Goal: Task Accomplishment & Management: Use online tool/utility

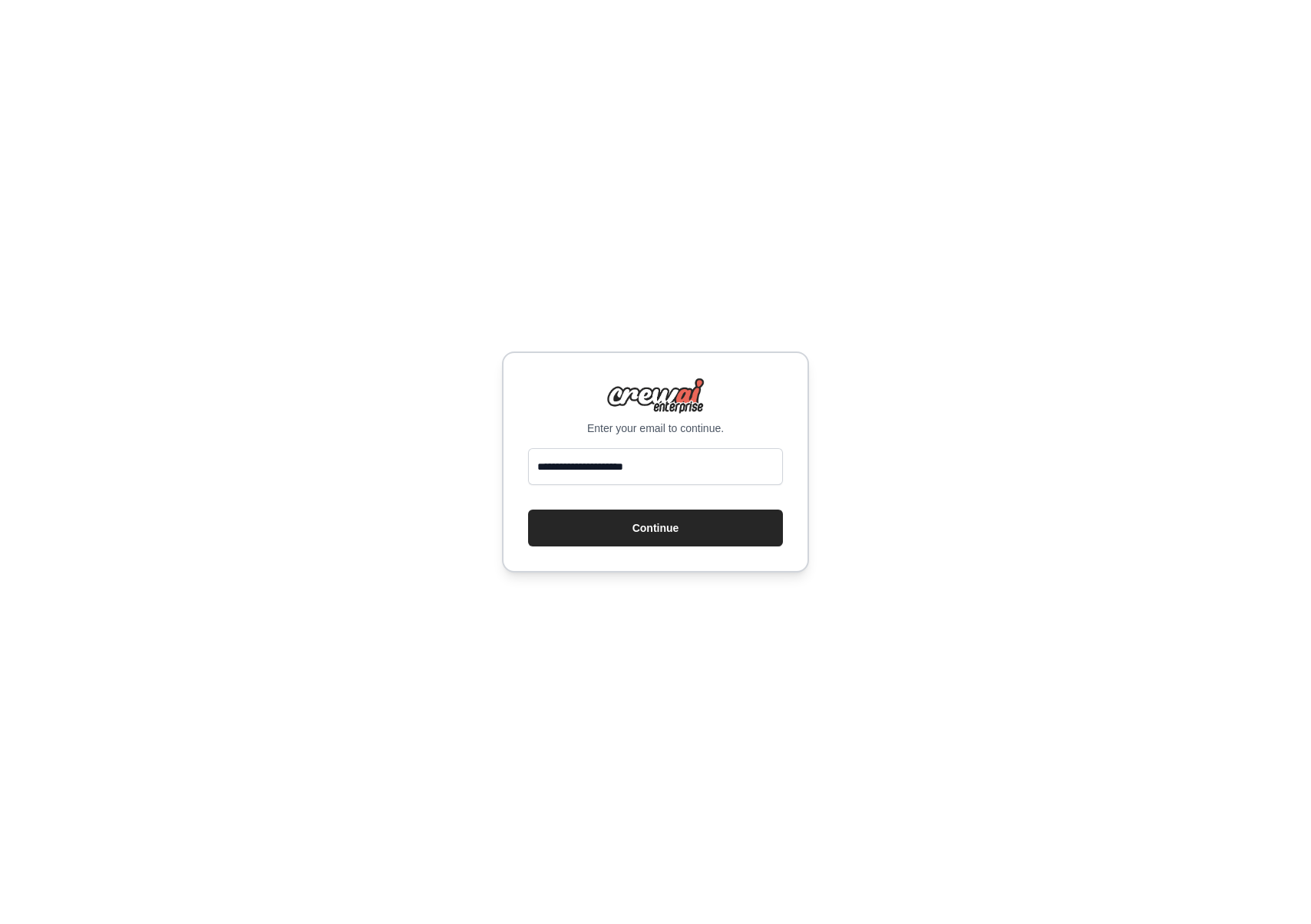
type input "**********"
click at [528, 510] on button "Continue" at bounding box center [655, 528] width 254 height 37
click at [746, 537] on button "Continue" at bounding box center [655, 528] width 254 height 37
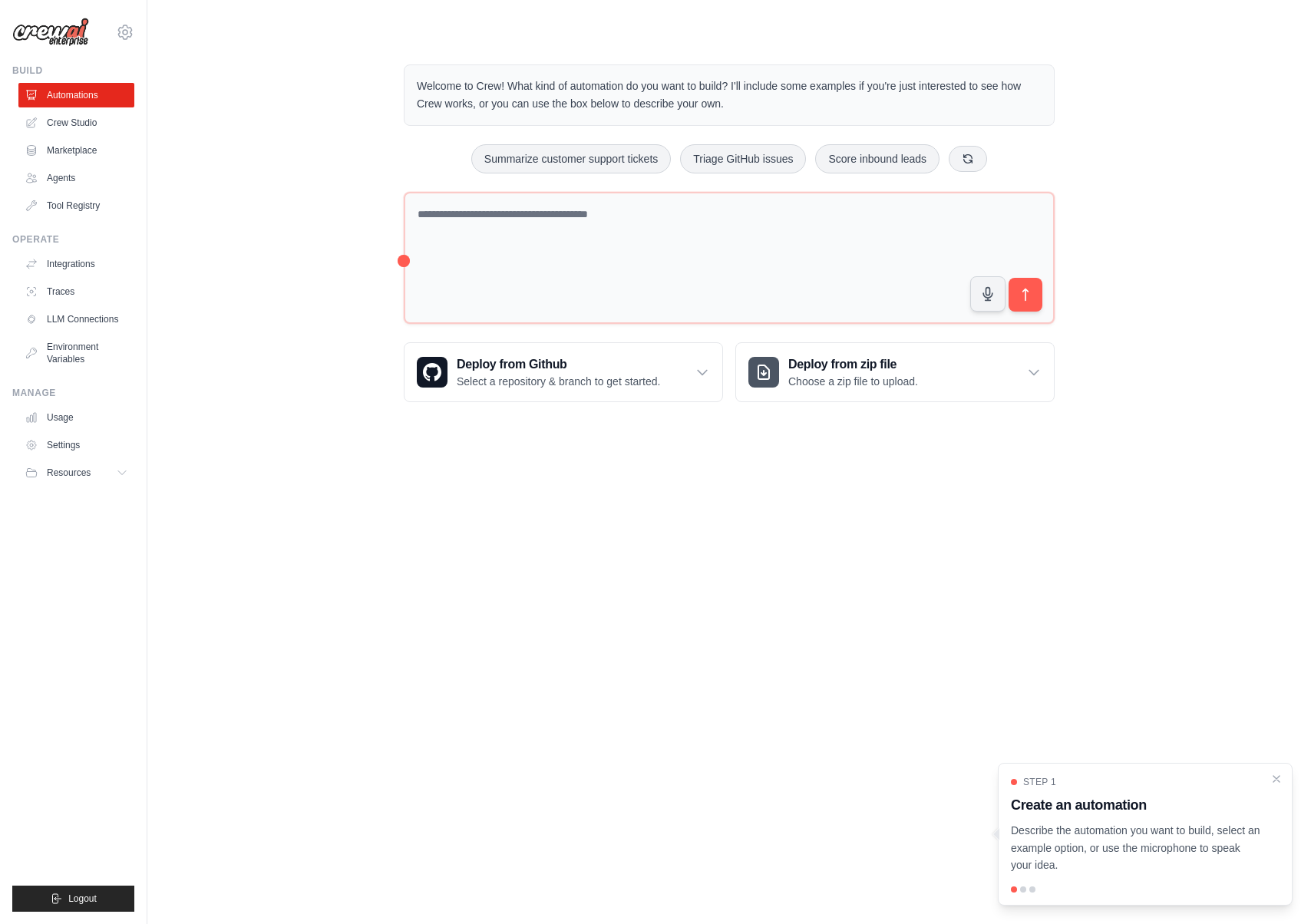
drag, startPoint x: 209, startPoint y: 205, endPoint x: 169, endPoint y: 196, distance: 41.0
click at [209, 205] on div "Welcome to Crew! What kind of automation do you want to build? I'll include som…" at bounding box center [729, 233] width 1115 height 386
click at [91, 179] on link "Agents" at bounding box center [78, 177] width 116 height 24
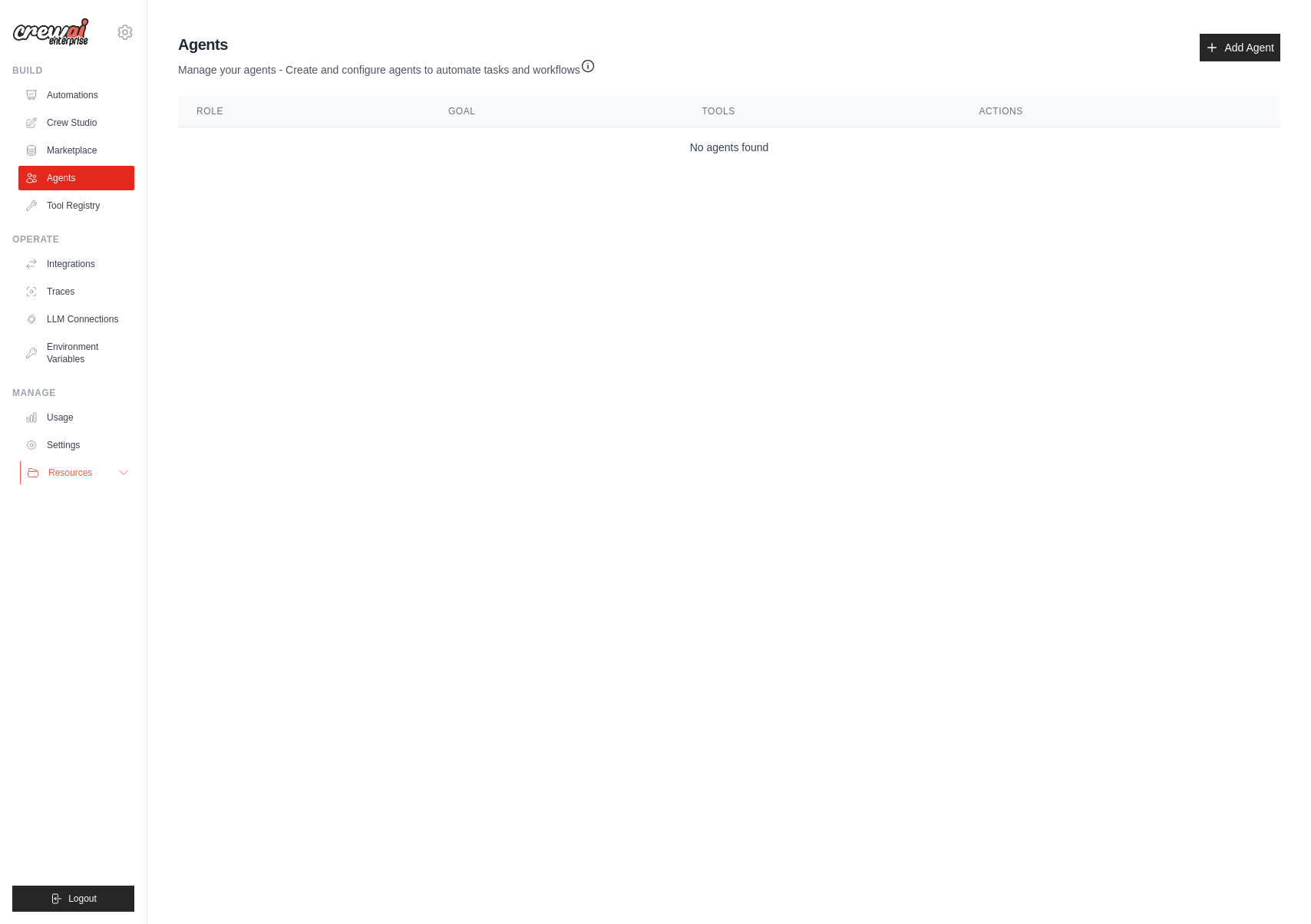
click at [78, 472] on span "Resources" at bounding box center [70, 472] width 43 height 13
click at [92, 501] on span "Documentation" at bounding box center [85, 499] width 62 height 13
click at [73, 123] on link "Crew Studio" at bounding box center [78, 122] width 116 height 24
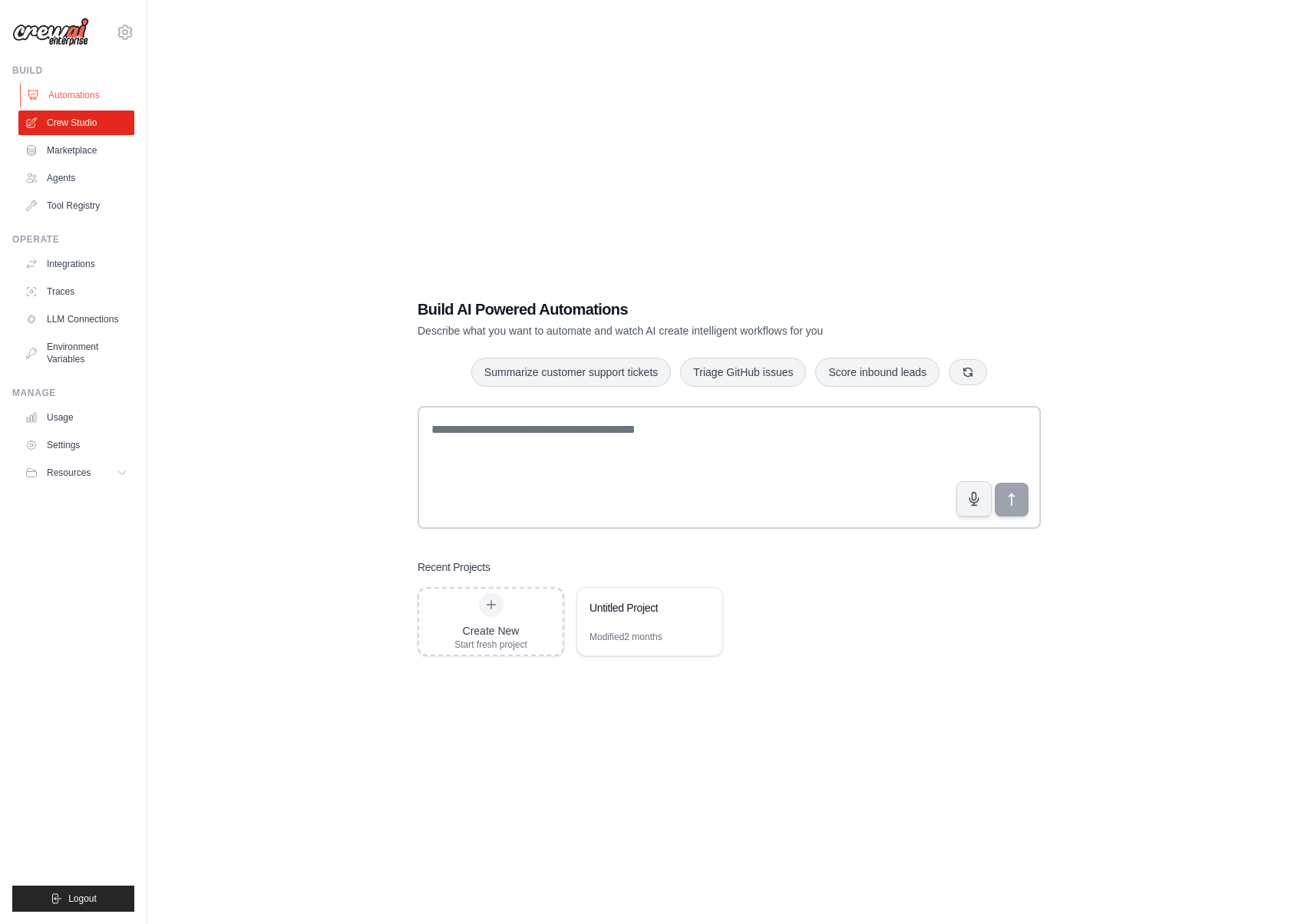
click at [78, 93] on link "Automations" at bounding box center [78, 95] width 116 height 24
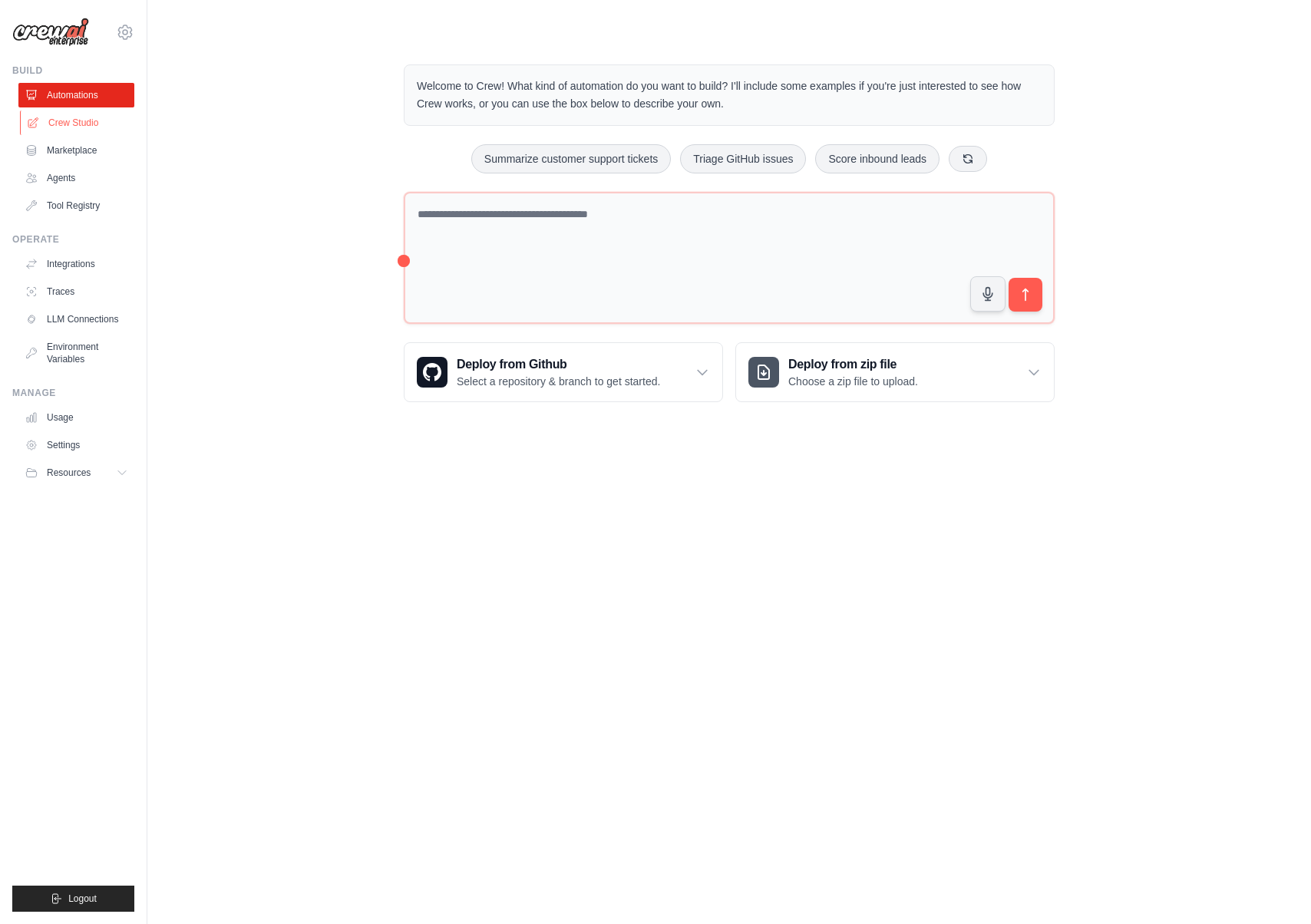
click at [76, 116] on link "Crew Studio" at bounding box center [78, 122] width 116 height 24
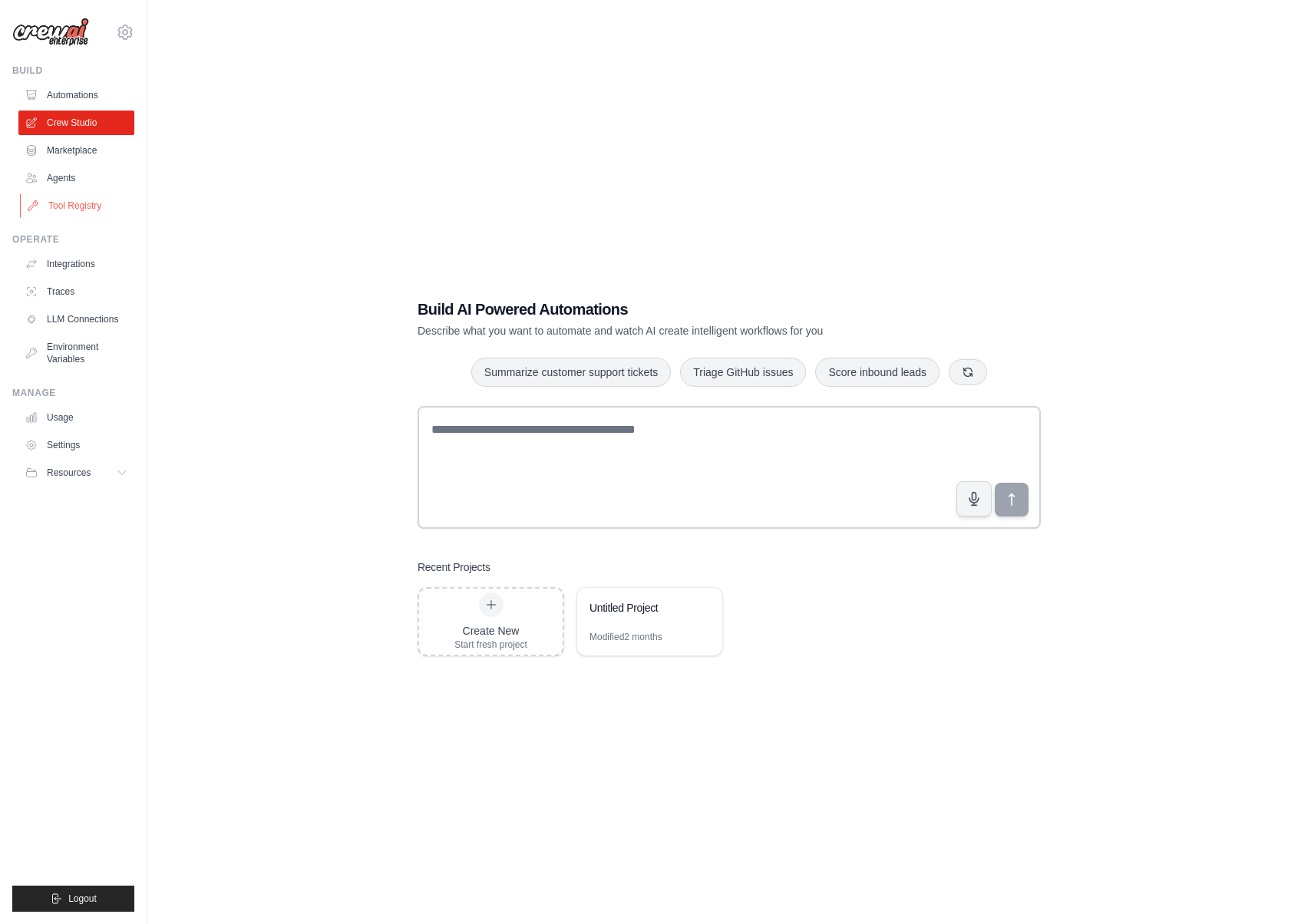
click at [68, 213] on link "Tool Registry" at bounding box center [78, 205] width 116 height 24
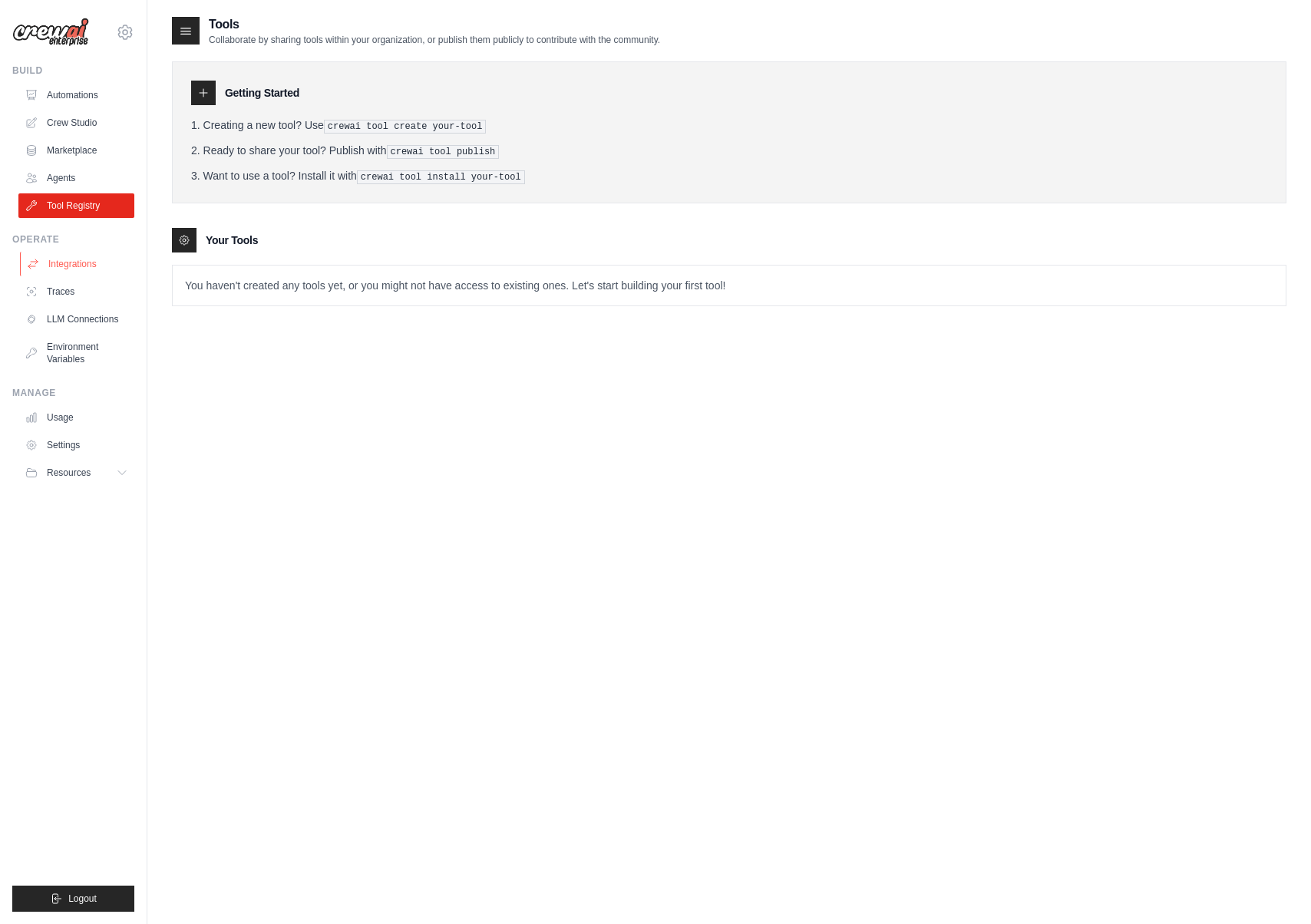
click at [70, 260] on link "Integrations" at bounding box center [78, 263] width 116 height 24
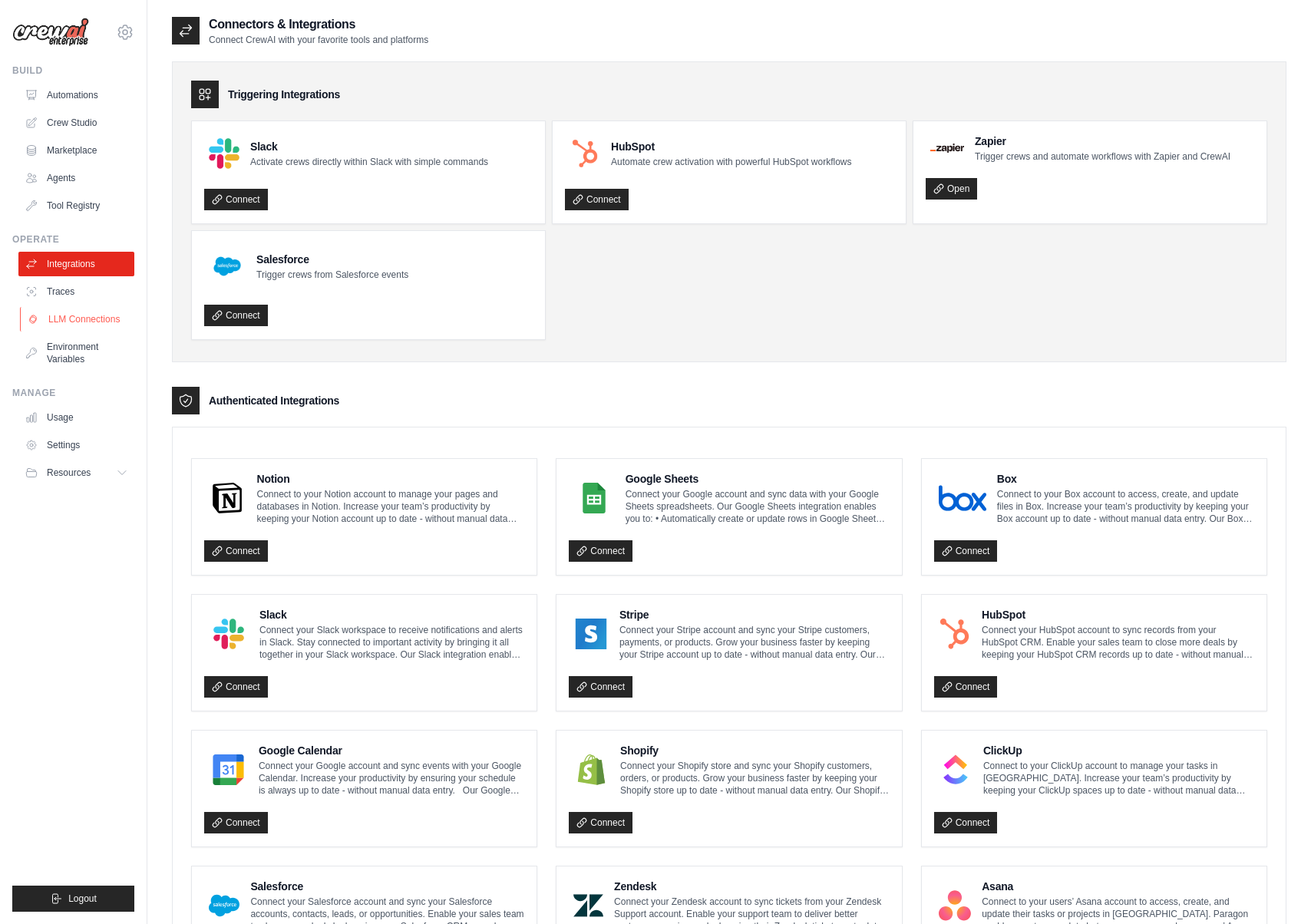
click at [80, 318] on link "LLM Connections" at bounding box center [78, 319] width 116 height 24
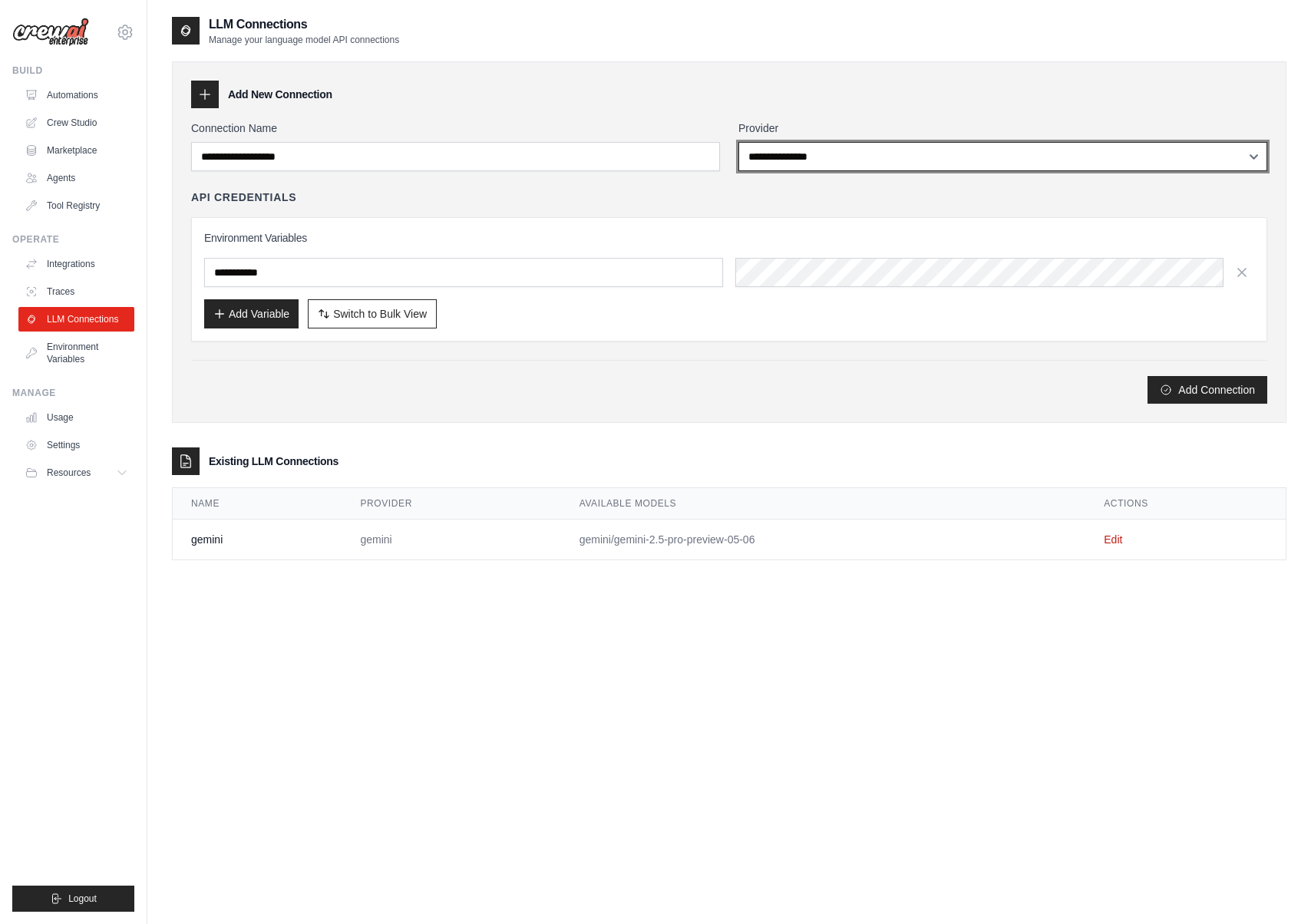
click at [851, 164] on select "**********" at bounding box center [1003, 157] width 529 height 29
click at [70, 426] on link "Usage" at bounding box center [78, 417] width 116 height 24
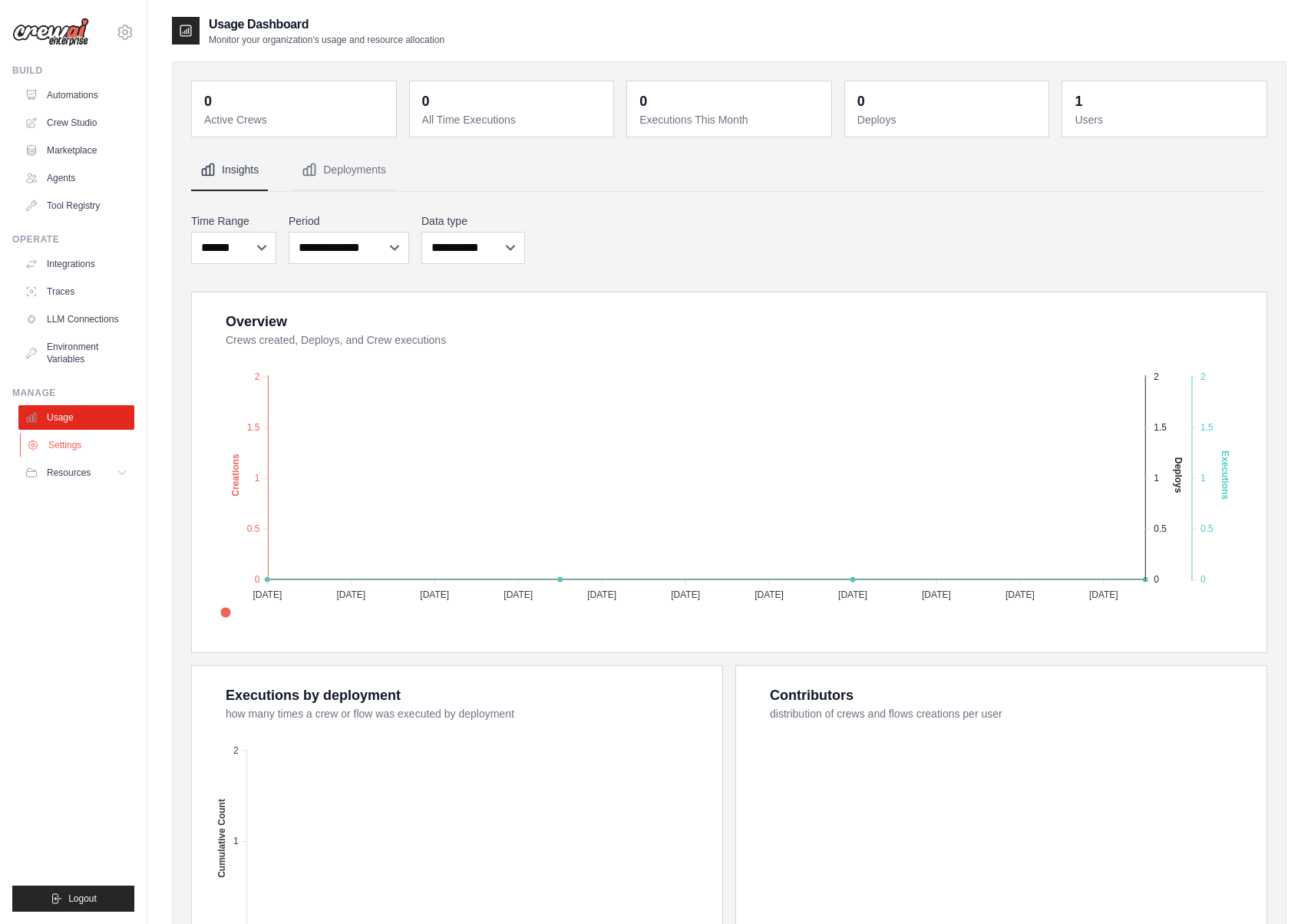
click at [92, 451] on link "Settings" at bounding box center [78, 444] width 116 height 24
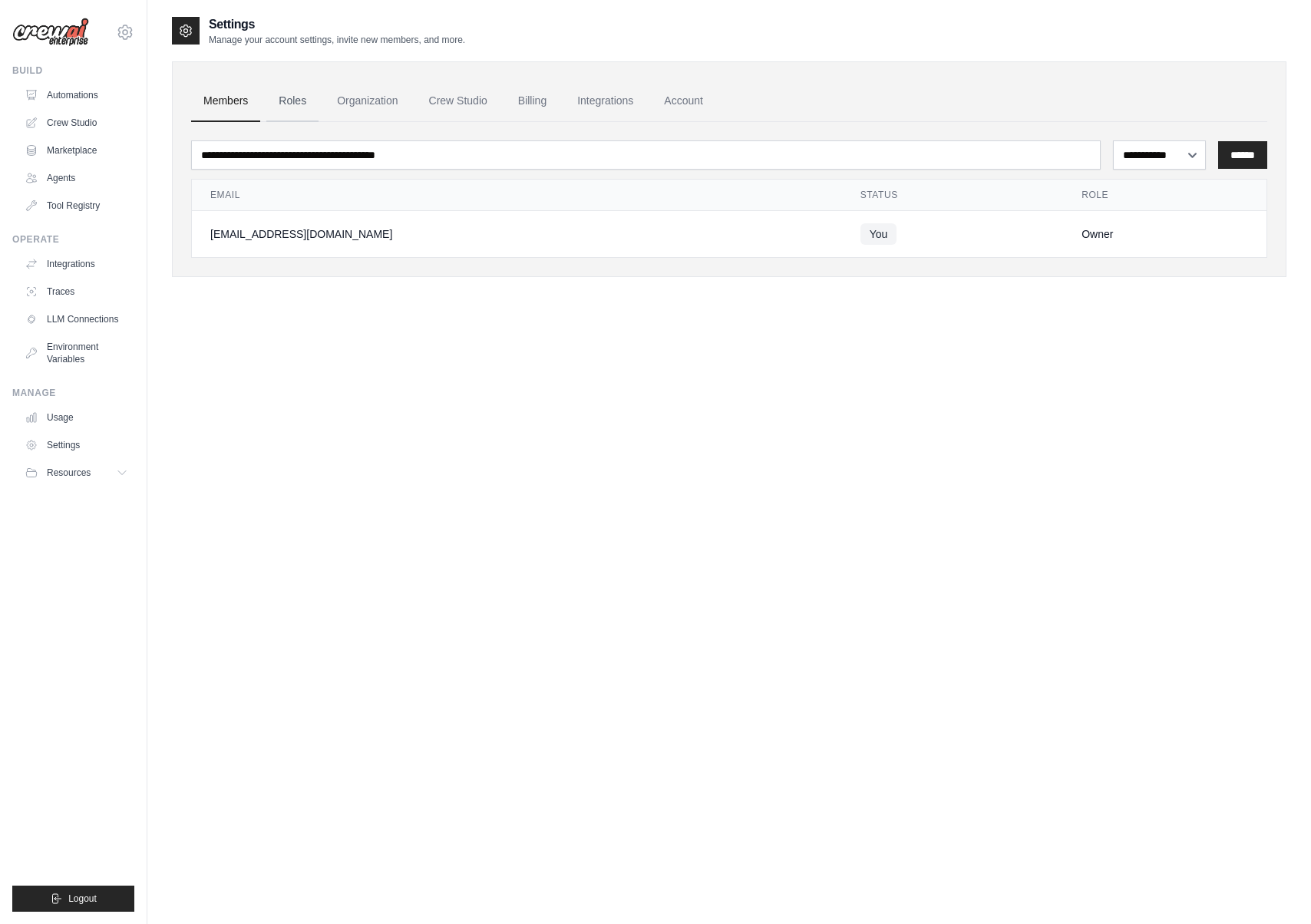
click at [305, 106] on link "Roles" at bounding box center [292, 101] width 53 height 42
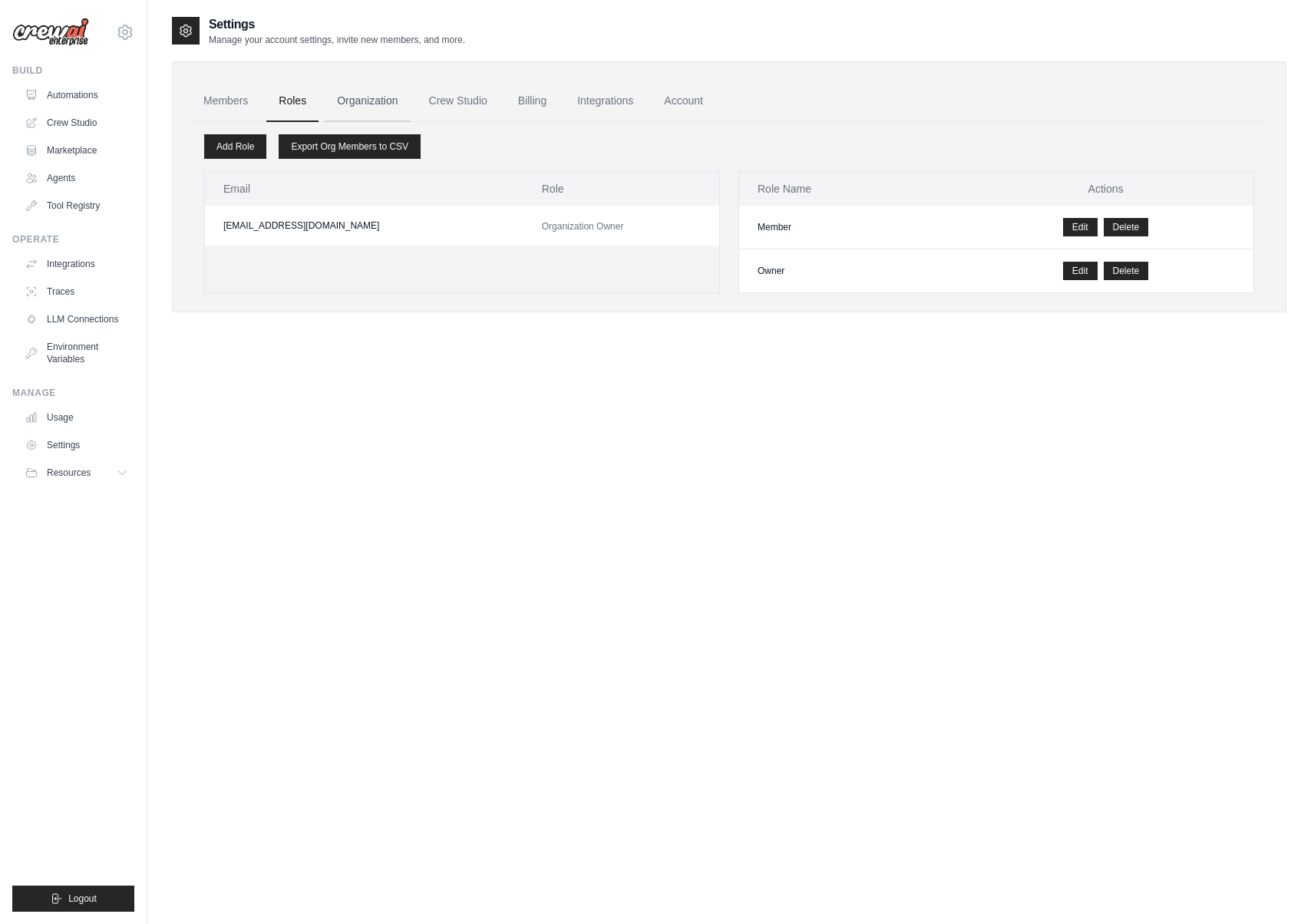
click at [355, 99] on link "Organization" at bounding box center [368, 101] width 85 height 42
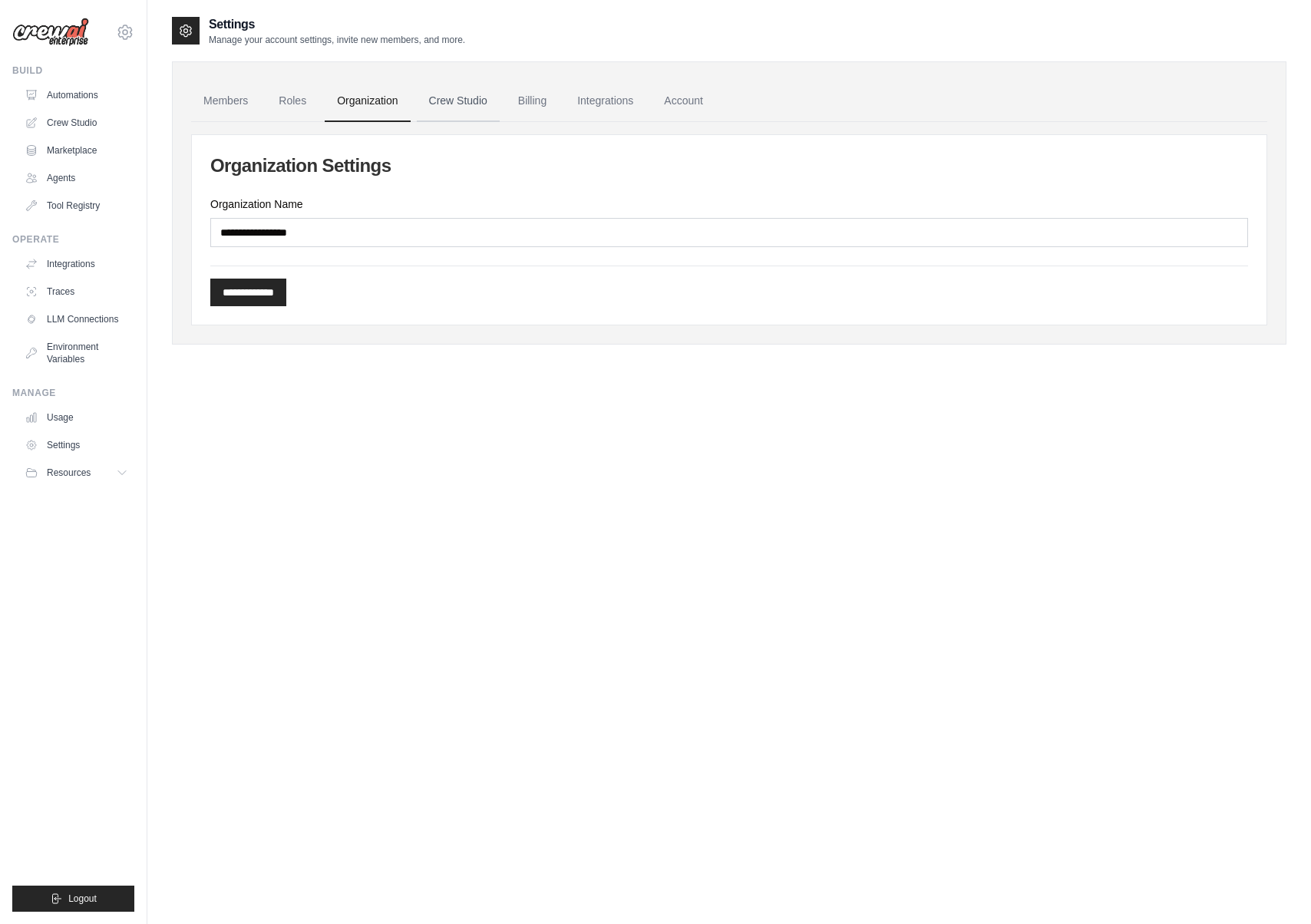
click at [450, 96] on link "Crew Studio" at bounding box center [458, 101] width 83 height 42
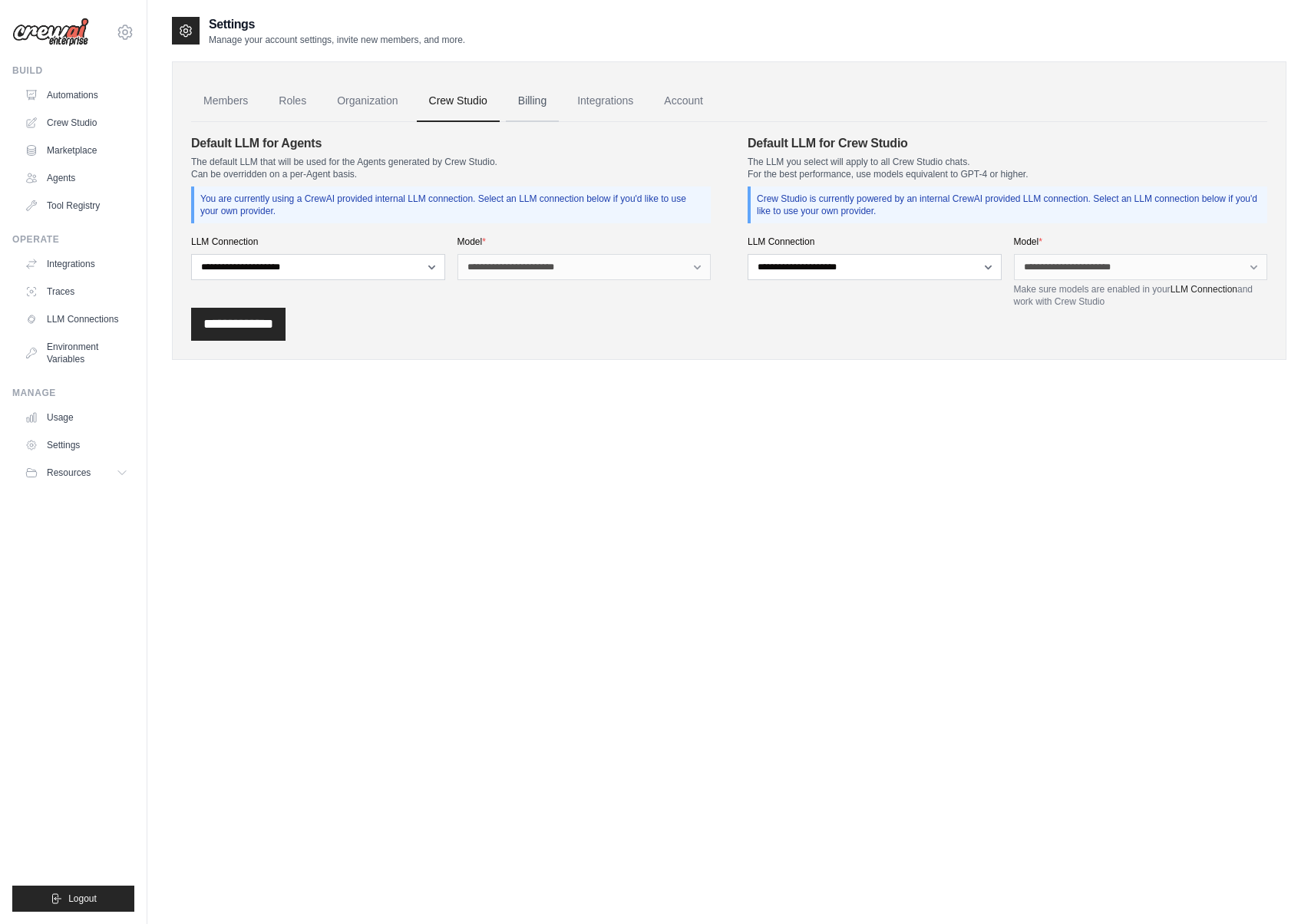
click at [541, 98] on link "Billing" at bounding box center [532, 101] width 53 height 42
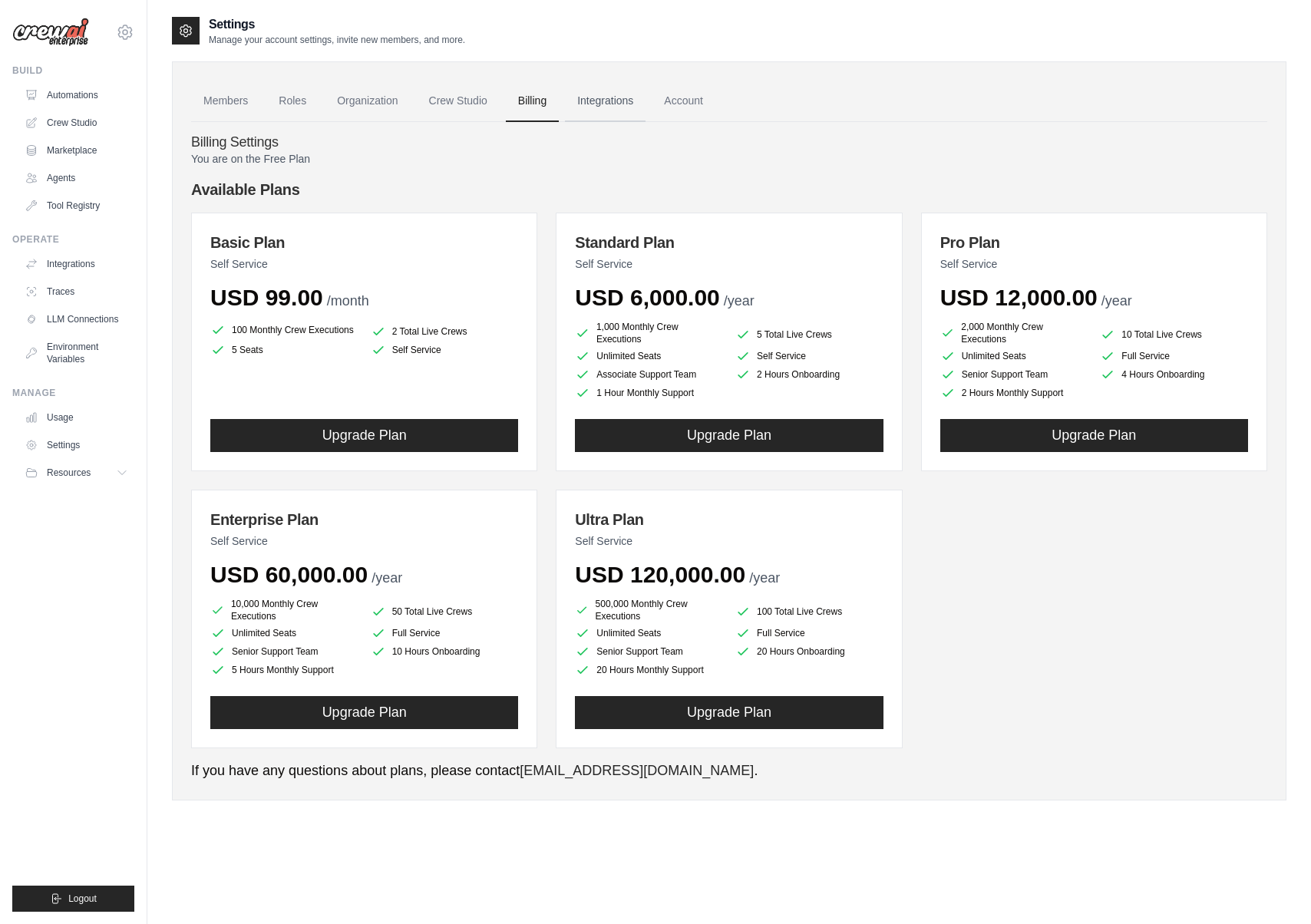
click at [607, 94] on link "Integrations" at bounding box center [605, 101] width 81 height 42
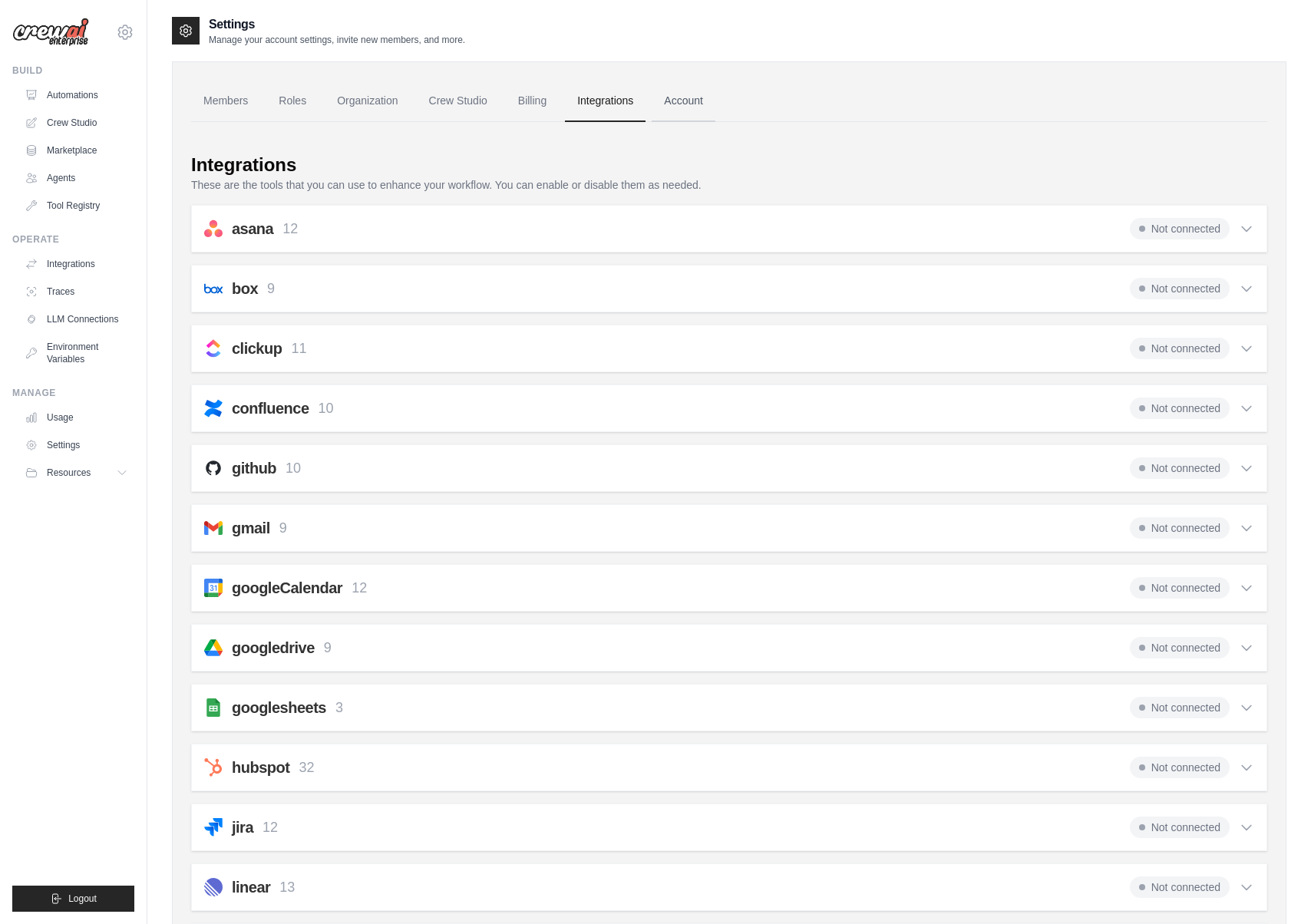
click at [677, 103] on link "Account" at bounding box center [684, 101] width 63 height 42
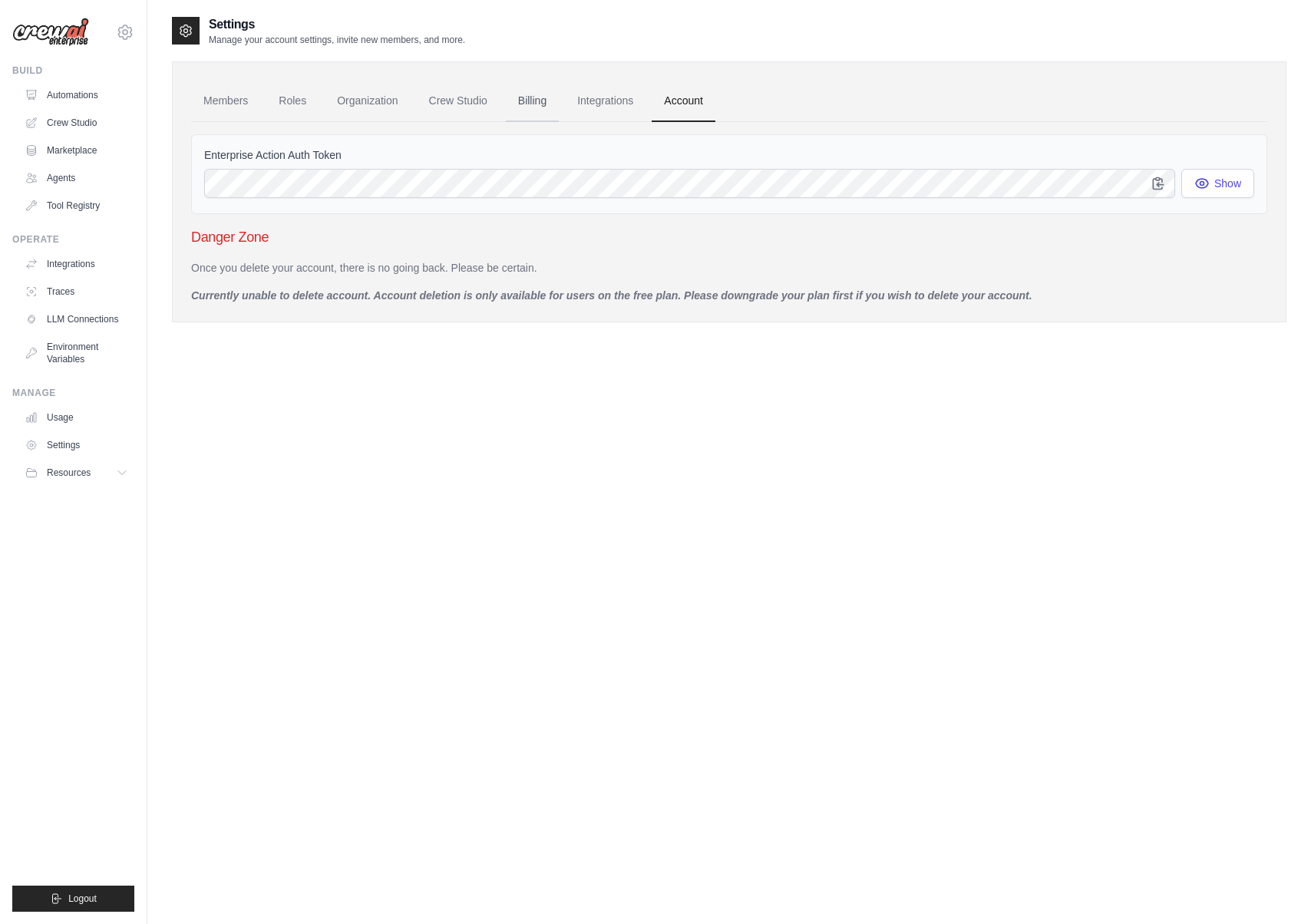
click at [537, 106] on link "Billing" at bounding box center [532, 101] width 53 height 42
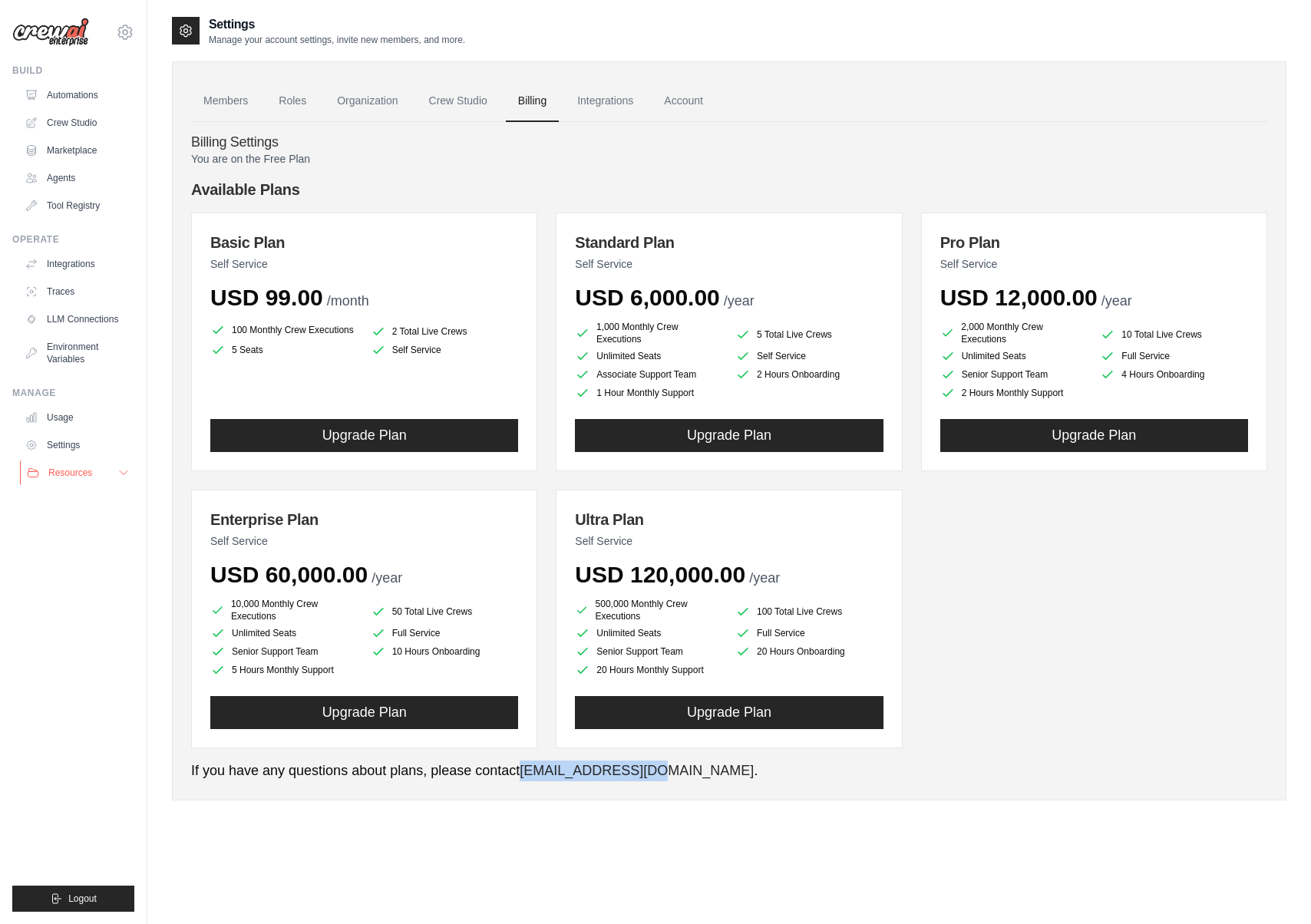
click at [82, 466] on span "Resources" at bounding box center [70, 472] width 43 height 13
click at [78, 443] on link "Settings" at bounding box center [78, 444] width 116 height 24
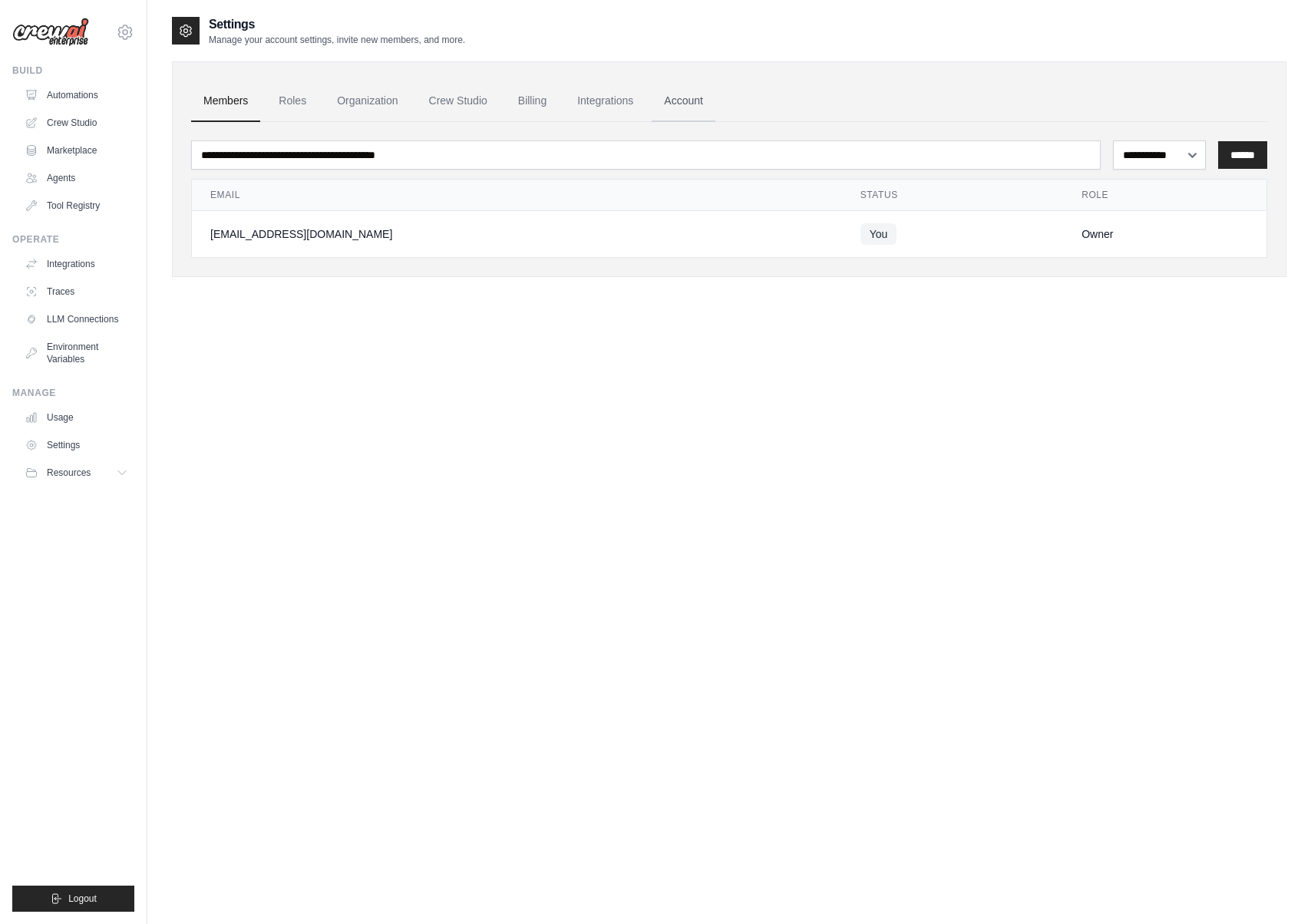
click at [674, 101] on link "Account" at bounding box center [684, 101] width 63 height 42
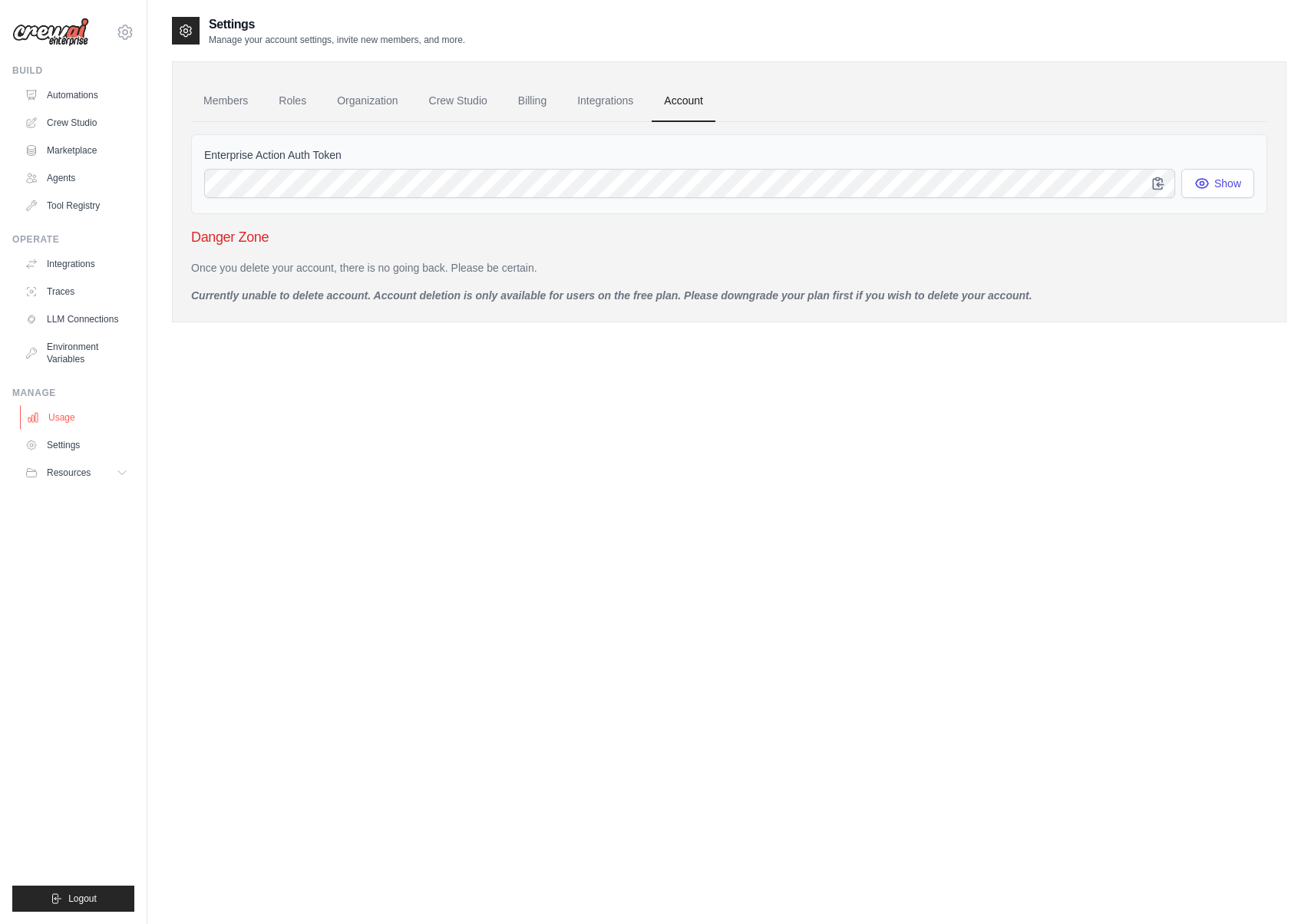
click at [49, 416] on link "Usage" at bounding box center [78, 417] width 116 height 24
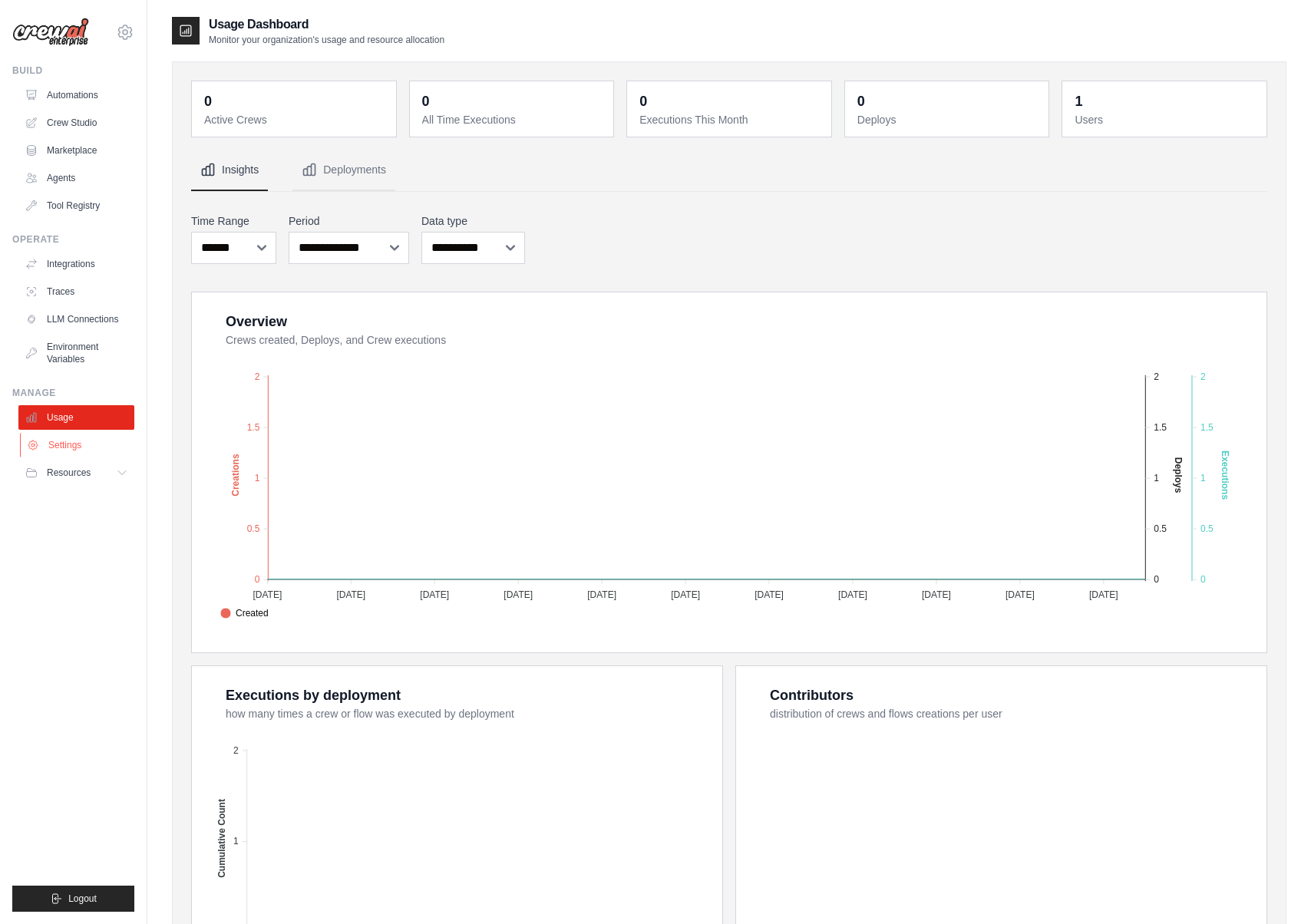
scroll to position [1, 0]
click at [61, 456] on link "Settings" at bounding box center [78, 444] width 116 height 24
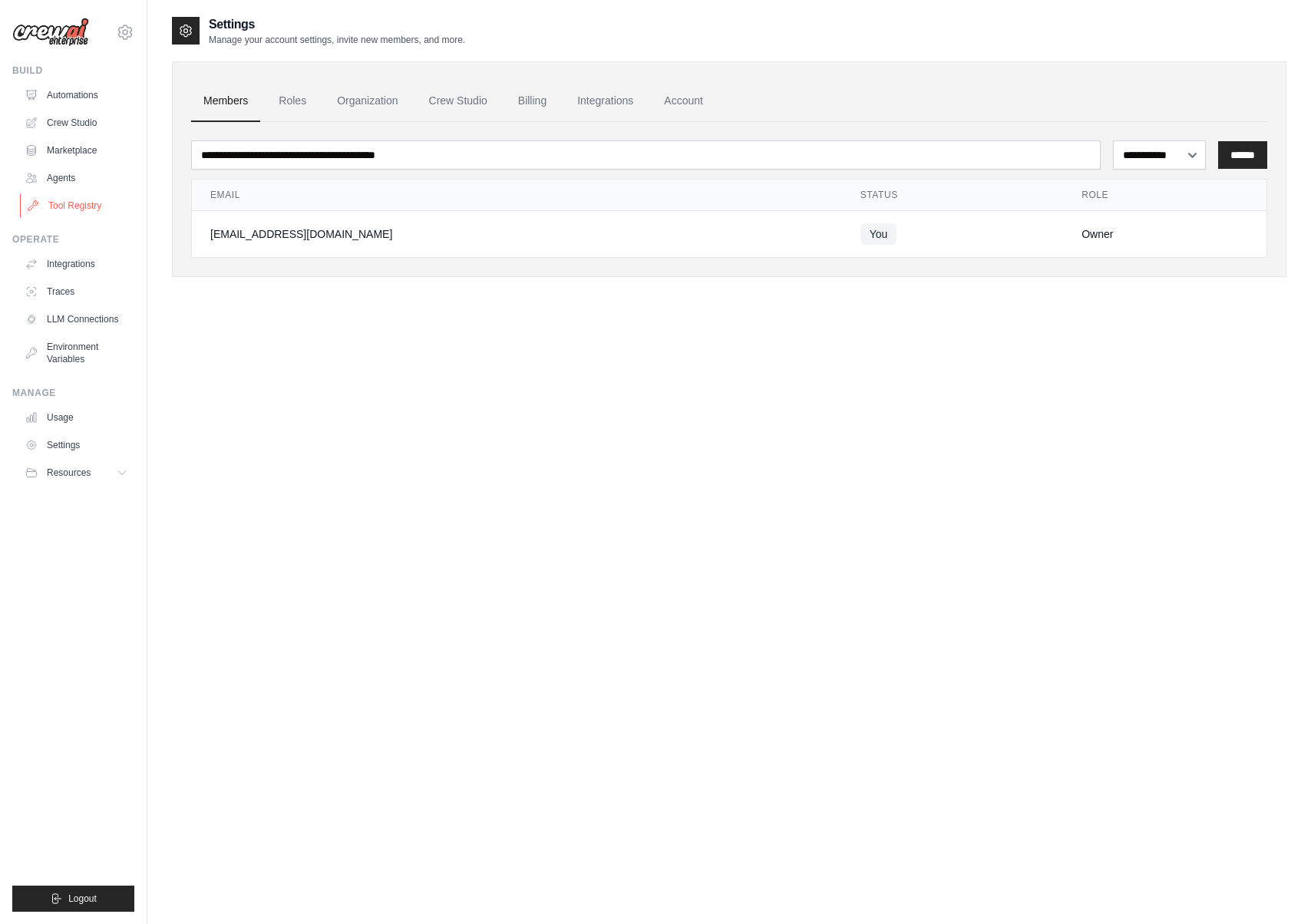
click at [76, 209] on link "Tool Registry" at bounding box center [78, 205] width 116 height 24
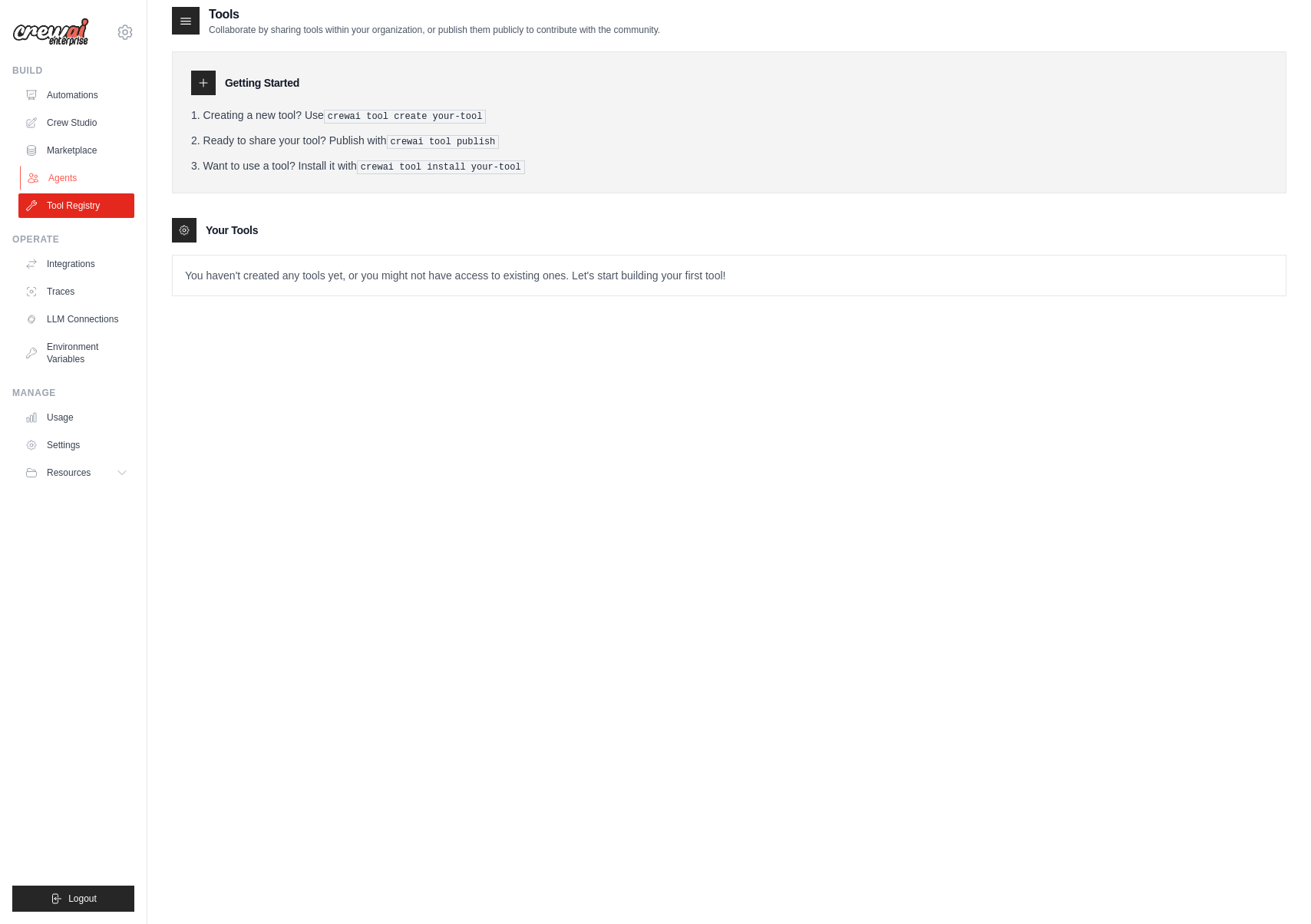
scroll to position [7, 0]
click at [65, 167] on link "Agents" at bounding box center [78, 177] width 116 height 24
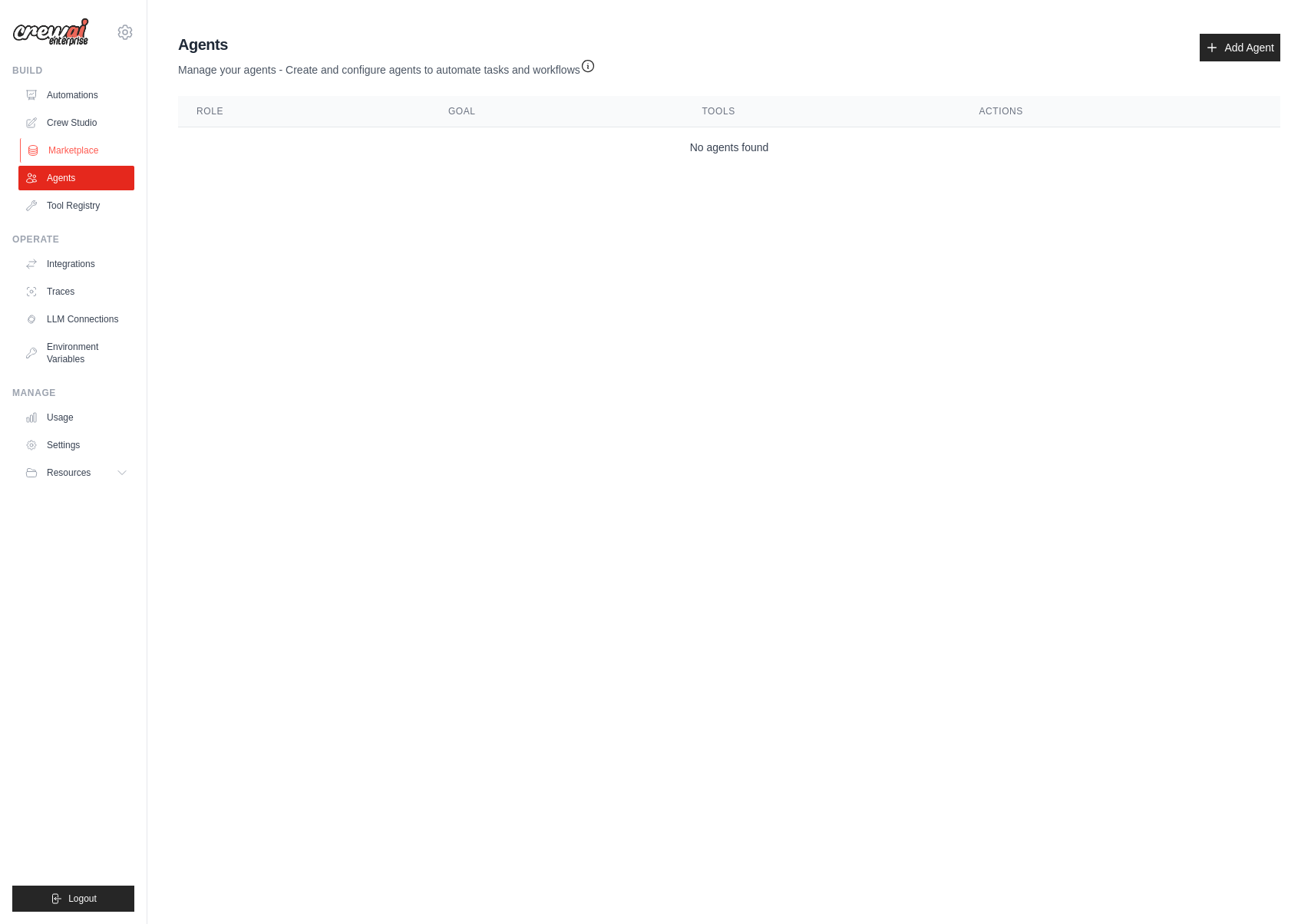
click at [77, 146] on link "Marketplace" at bounding box center [78, 150] width 116 height 24
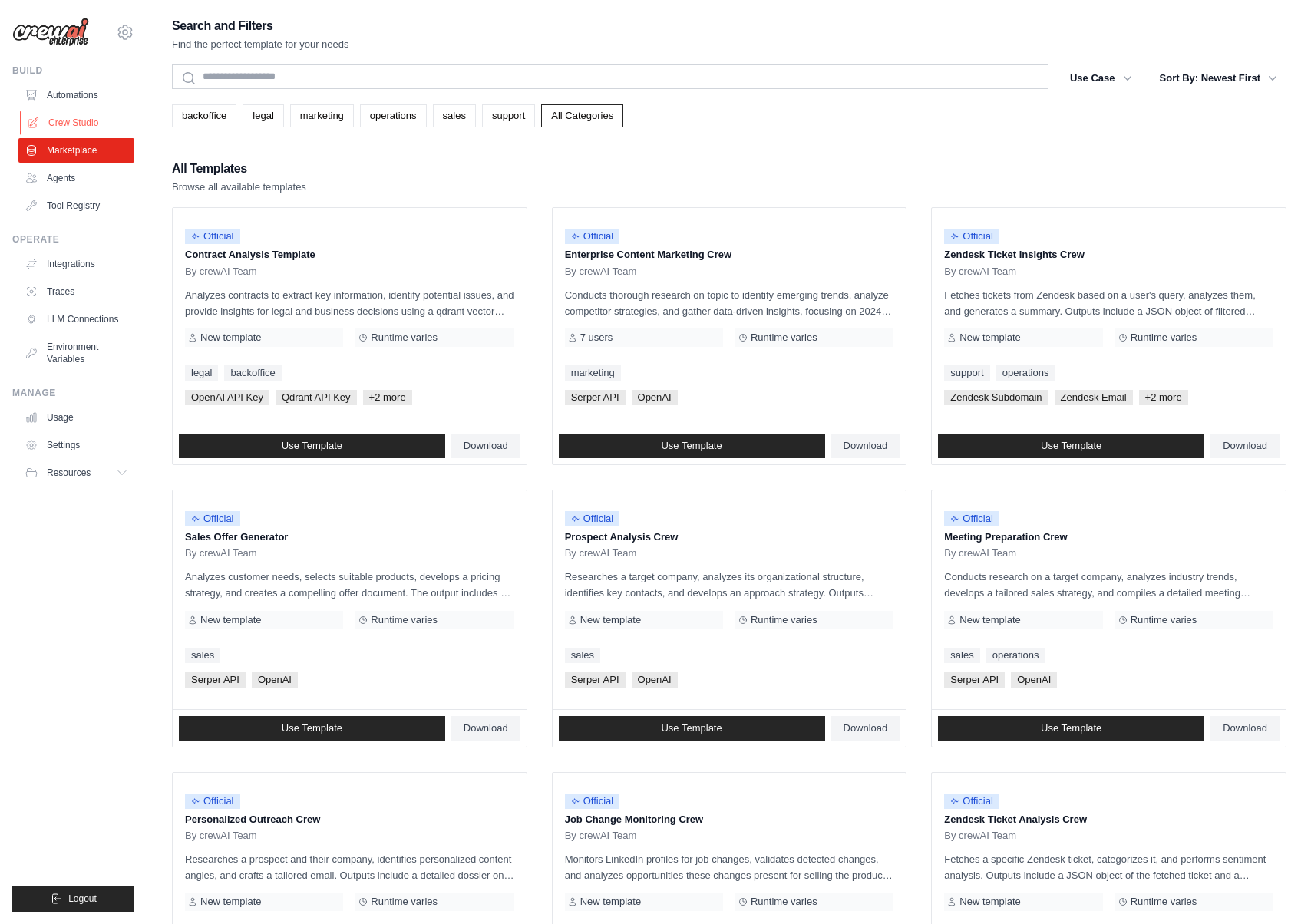
click at [78, 119] on link "Crew Studio" at bounding box center [78, 122] width 116 height 24
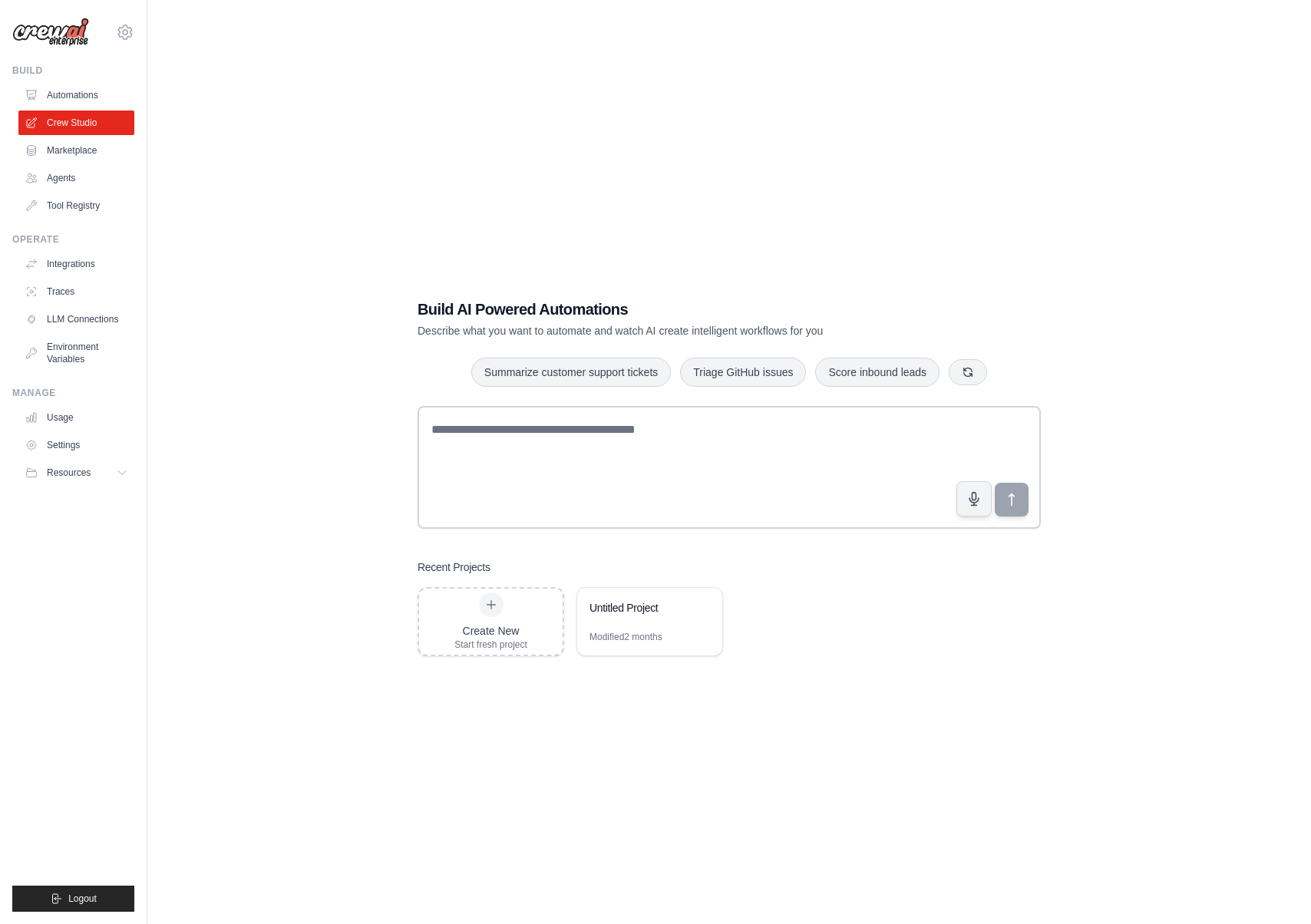
click at [78, 81] on div "Build Automations Crew Studio Marketplace Agents" at bounding box center [73, 141] width 122 height 154
click at [77, 88] on link "Automations" at bounding box center [78, 95] width 116 height 24
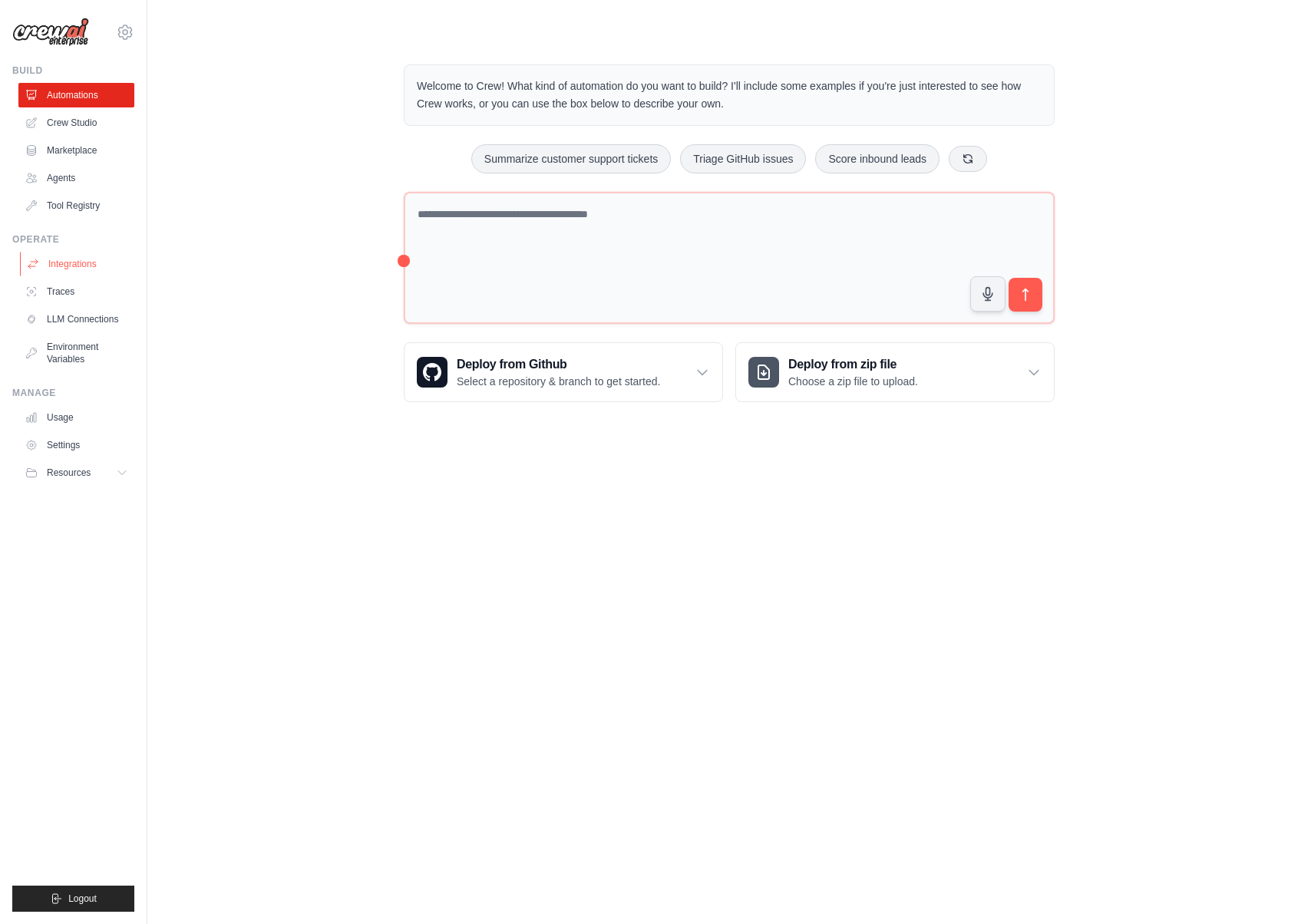
click at [68, 270] on link "Integrations" at bounding box center [78, 263] width 116 height 24
click at [68, 291] on link "Traces" at bounding box center [78, 291] width 116 height 24
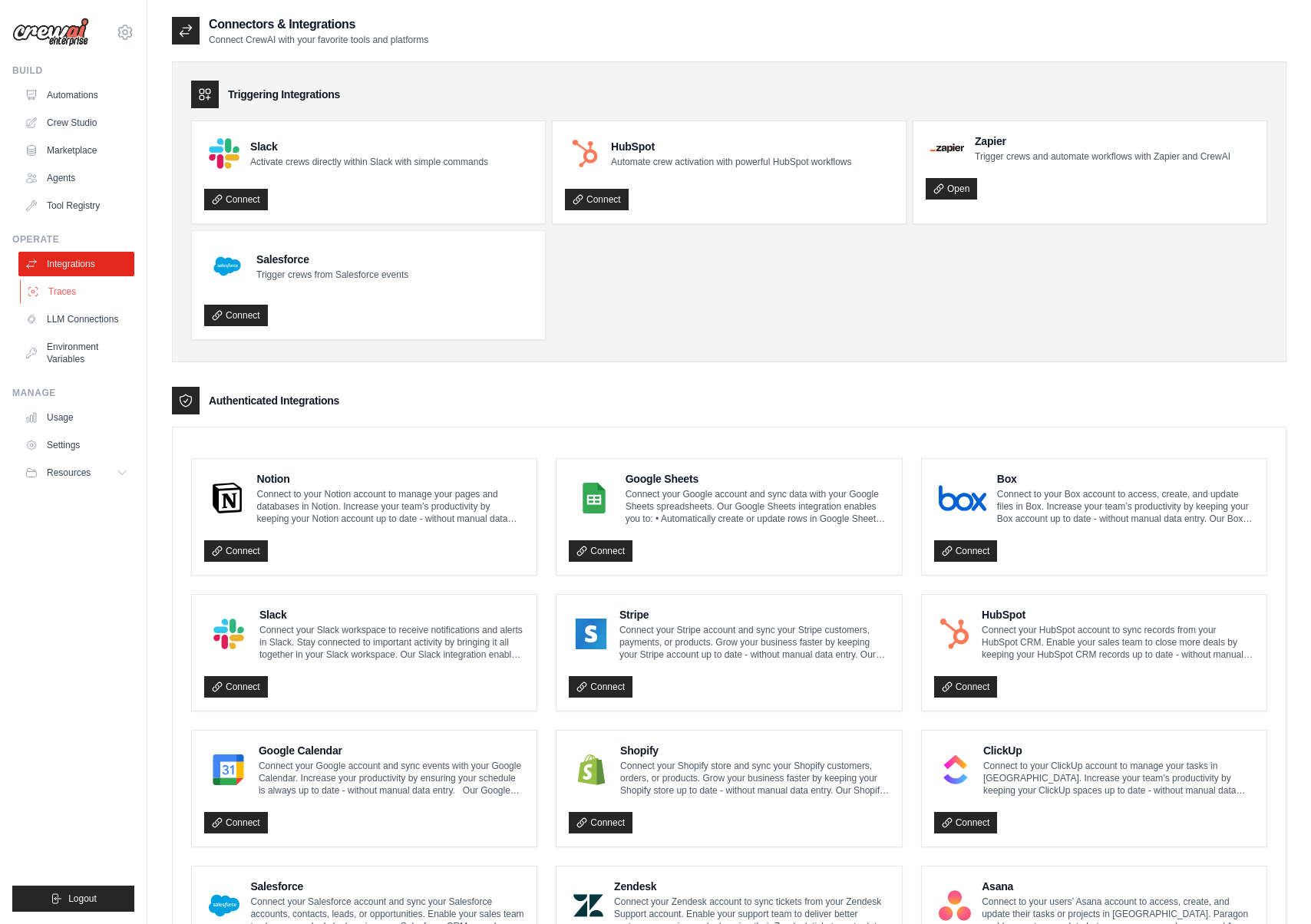
click at [72, 290] on link "Traces" at bounding box center [78, 291] width 116 height 24
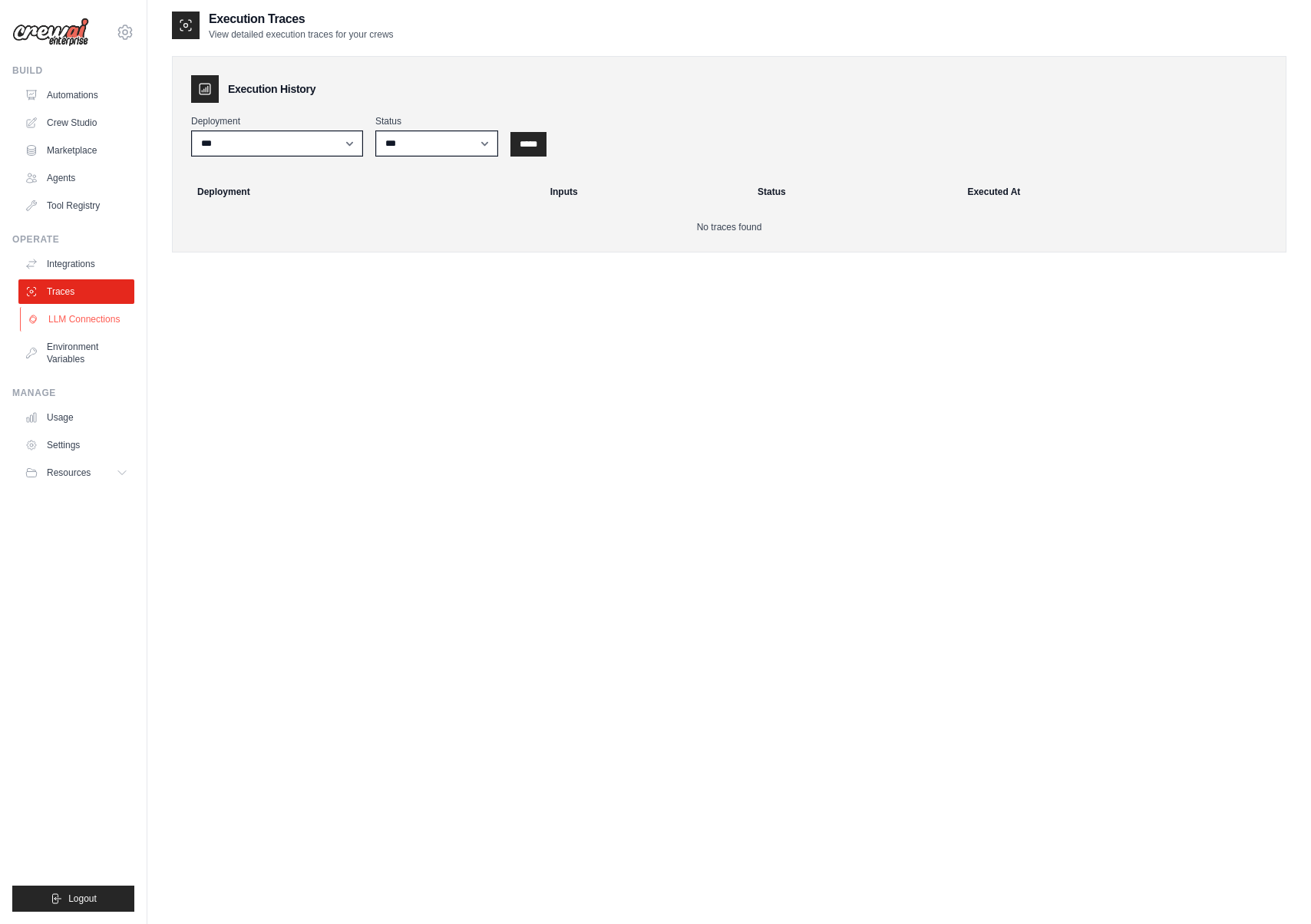
scroll to position [2, 0]
click at [129, 31] on icon at bounding box center [125, 32] width 18 height 18
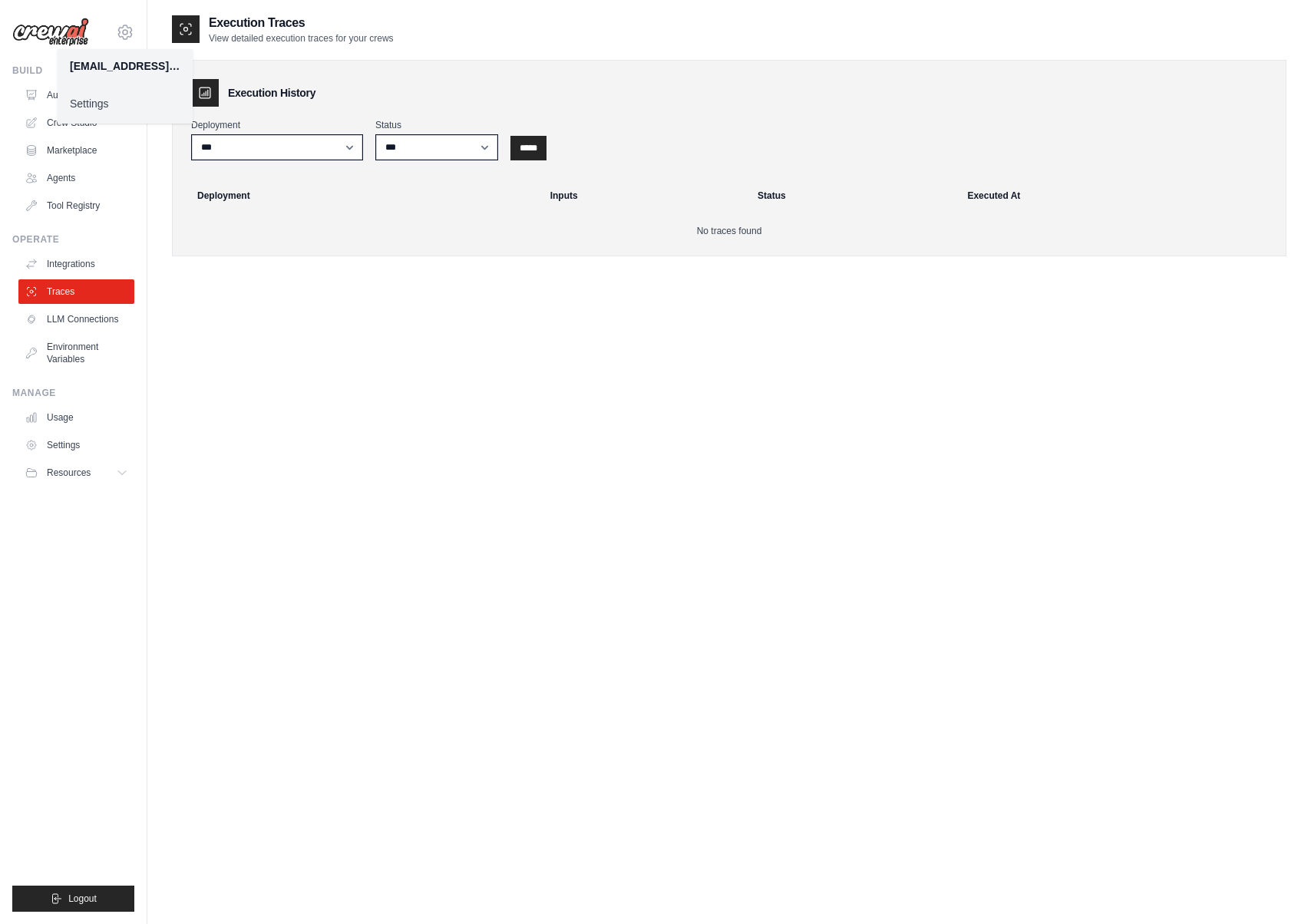
click at [112, 99] on link "Settings" at bounding box center [125, 103] width 135 height 28
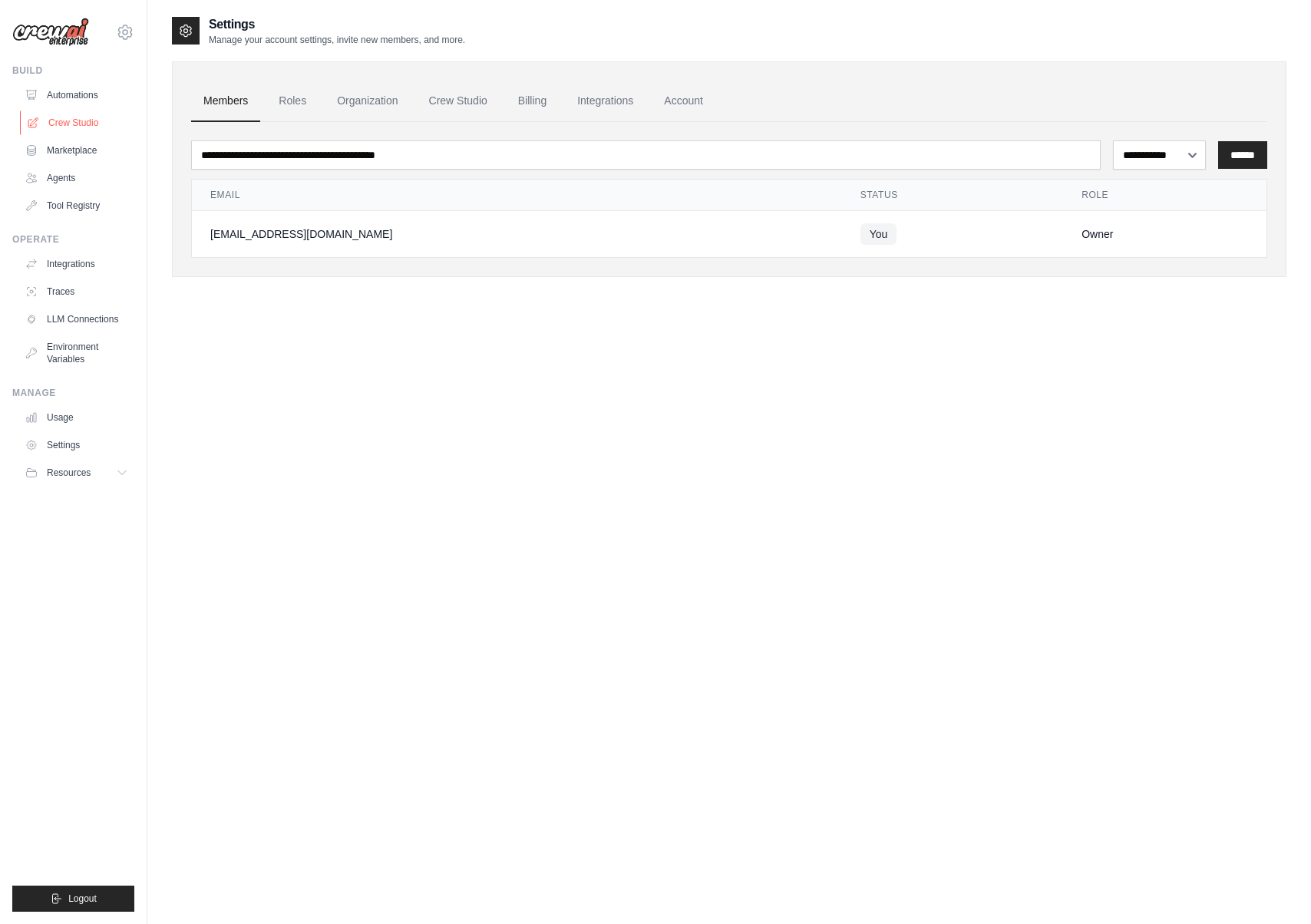
click at [78, 120] on link "Crew Studio" at bounding box center [78, 122] width 116 height 24
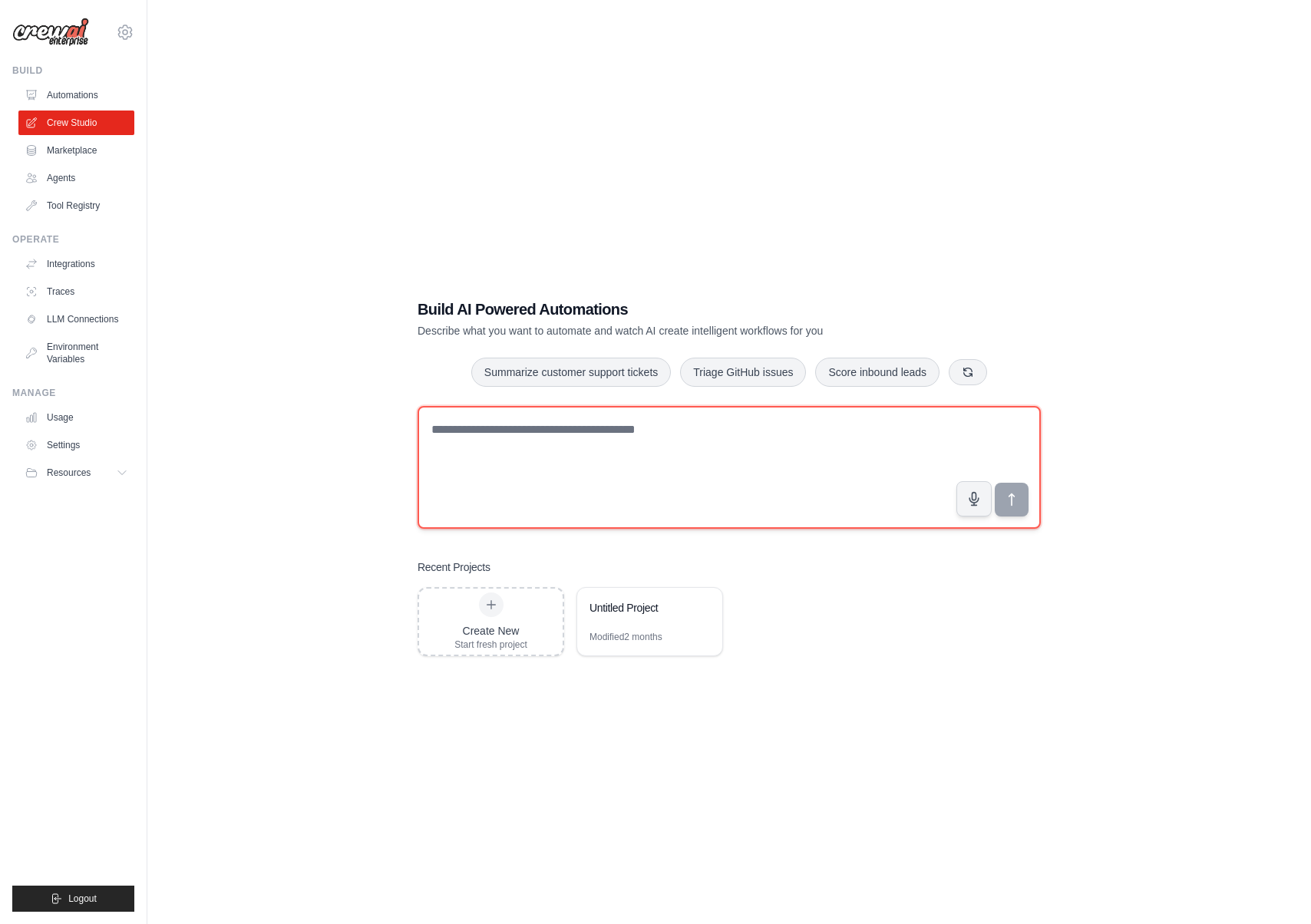
drag, startPoint x: 607, startPoint y: 473, endPoint x: 598, endPoint y: 496, distance: 24.7
click at [607, 474] on textarea at bounding box center [729, 467] width 623 height 123
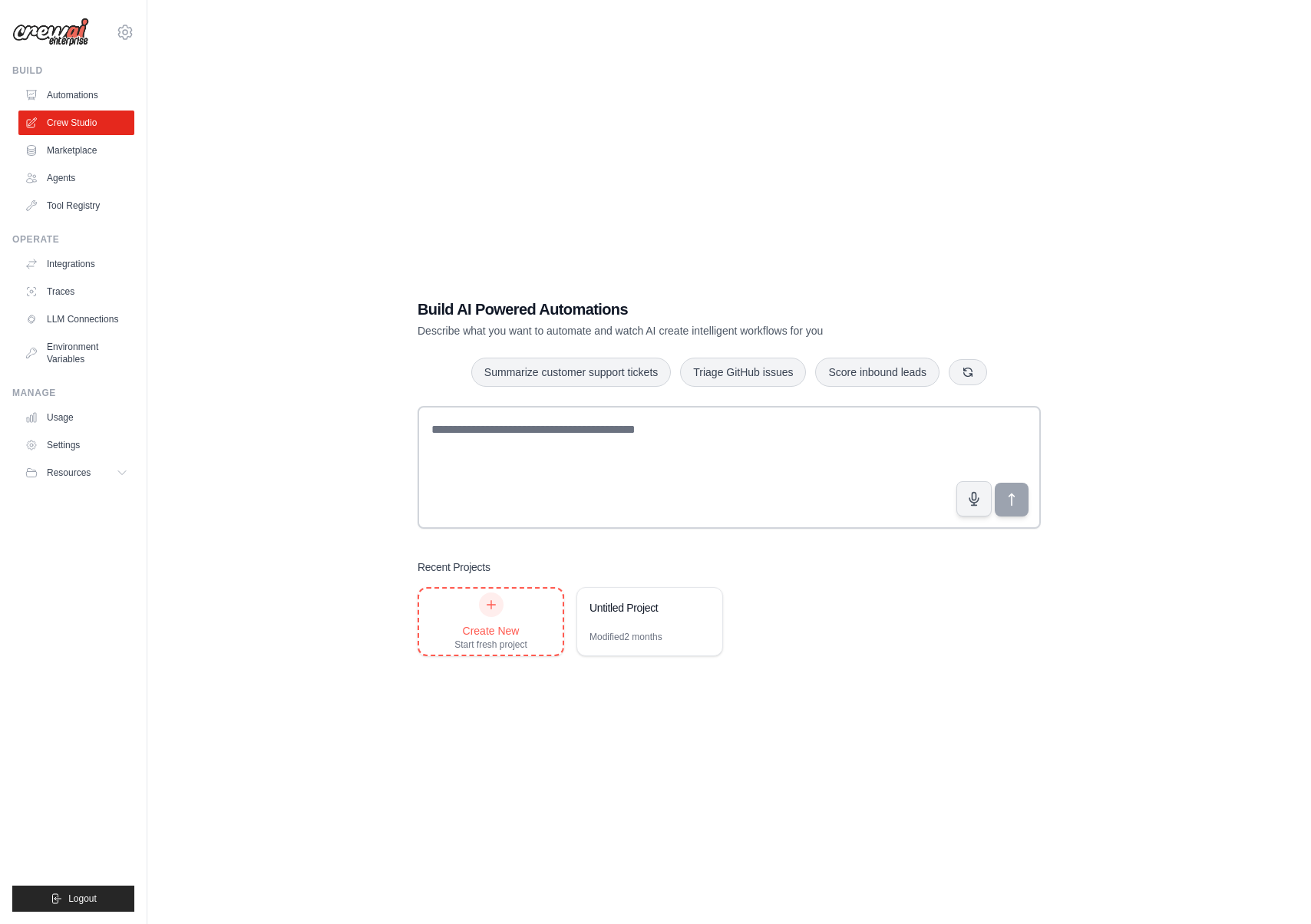
click at [512, 617] on div "Create New Start fresh project" at bounding box center [491, 622] width 73 height 58
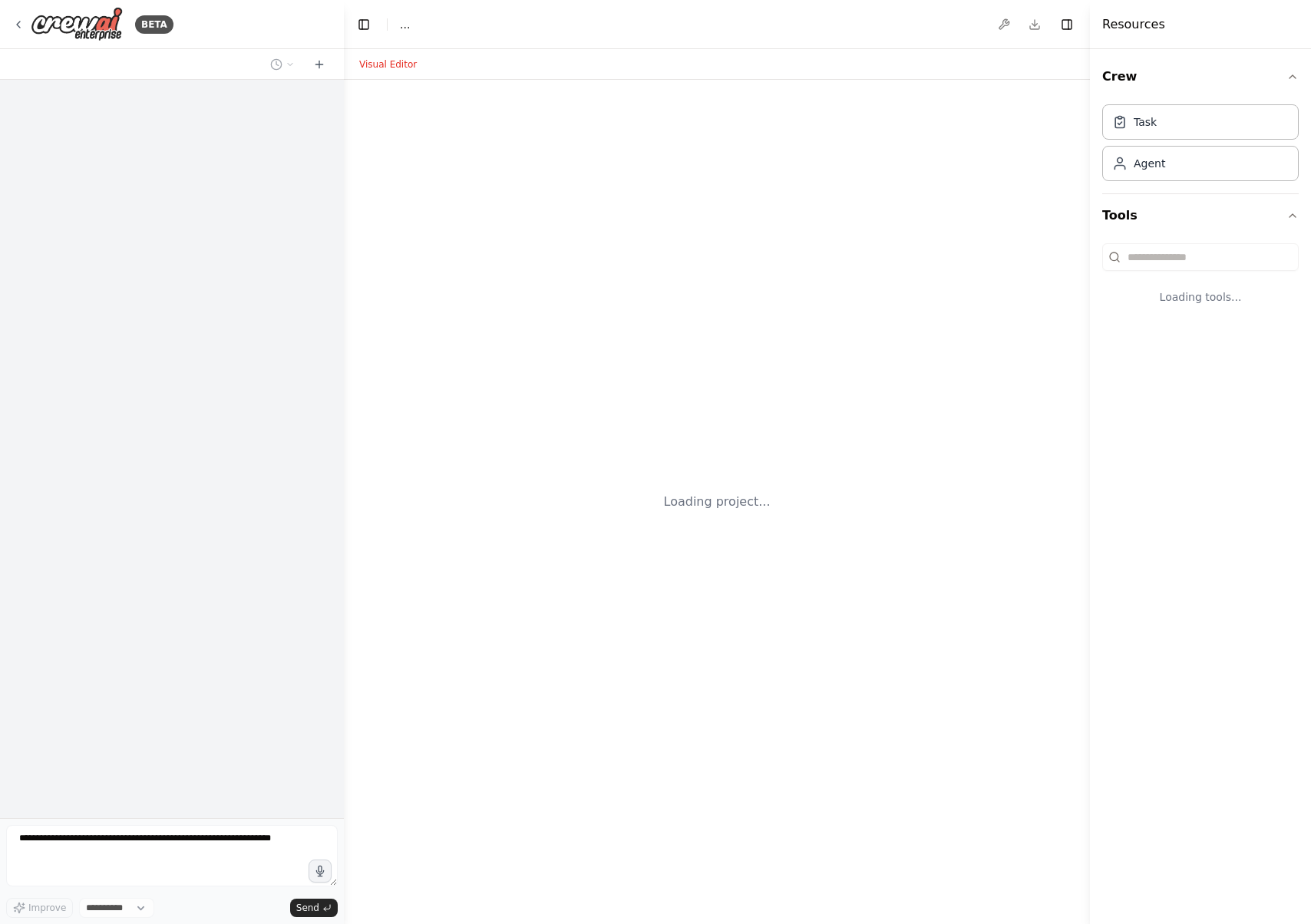
select select "****"
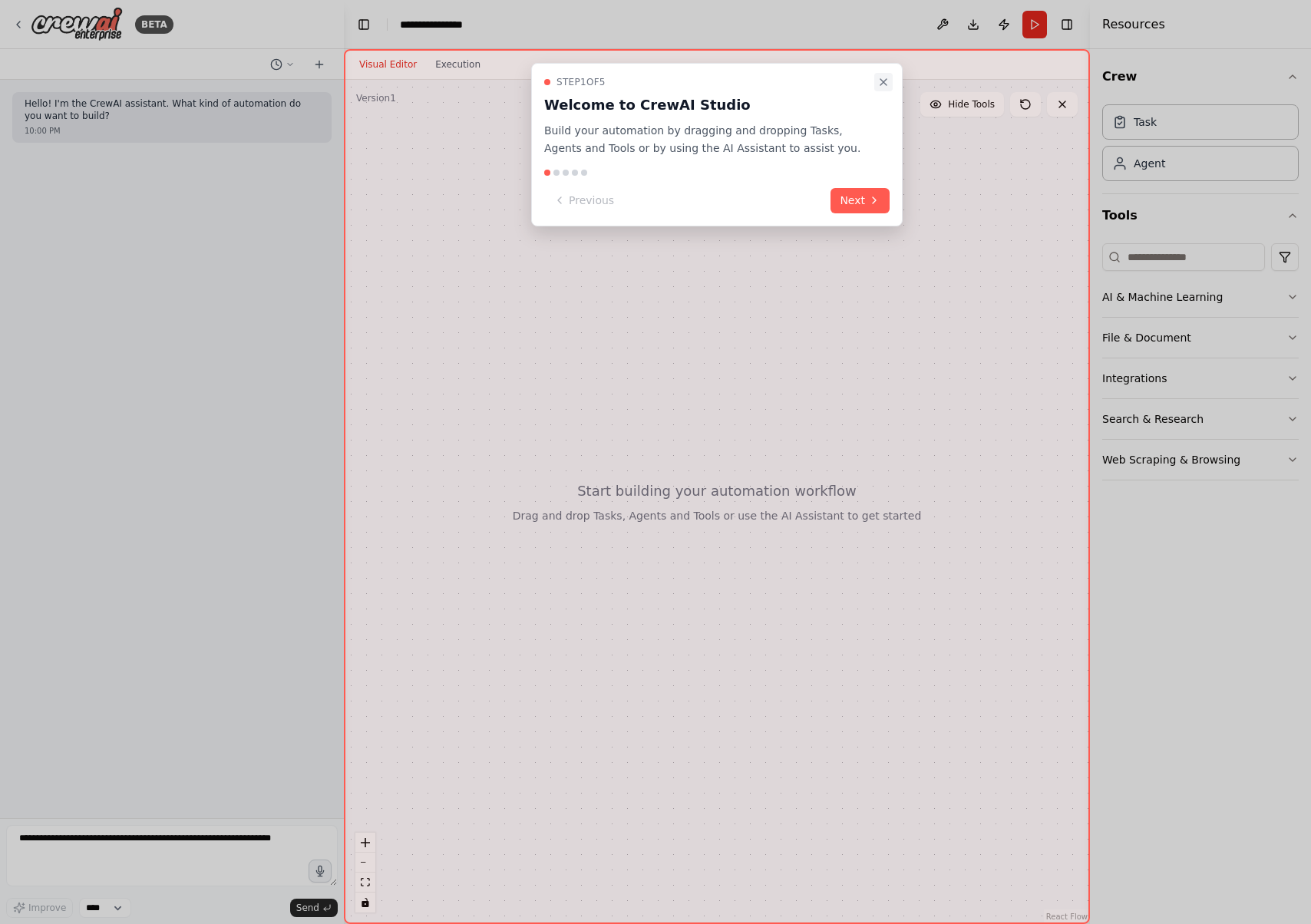
click at [877, 77] on icon "Close walkthrough" at bounding box center [884, 82] width 13 height 13
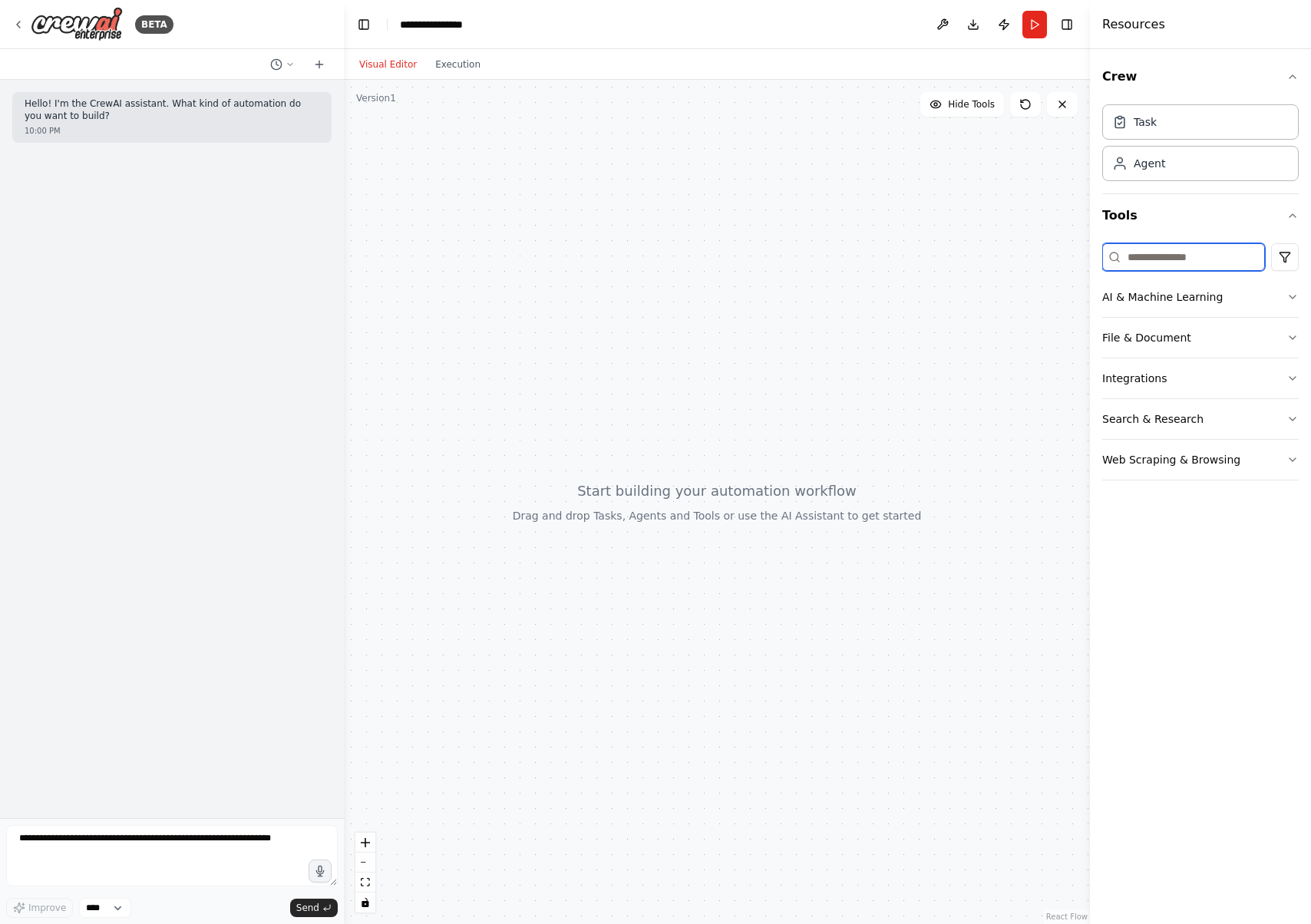
click at [1182, 257] on input at bounding box center [1183, 257] width 163 height 28
type input "*"
type input "***"
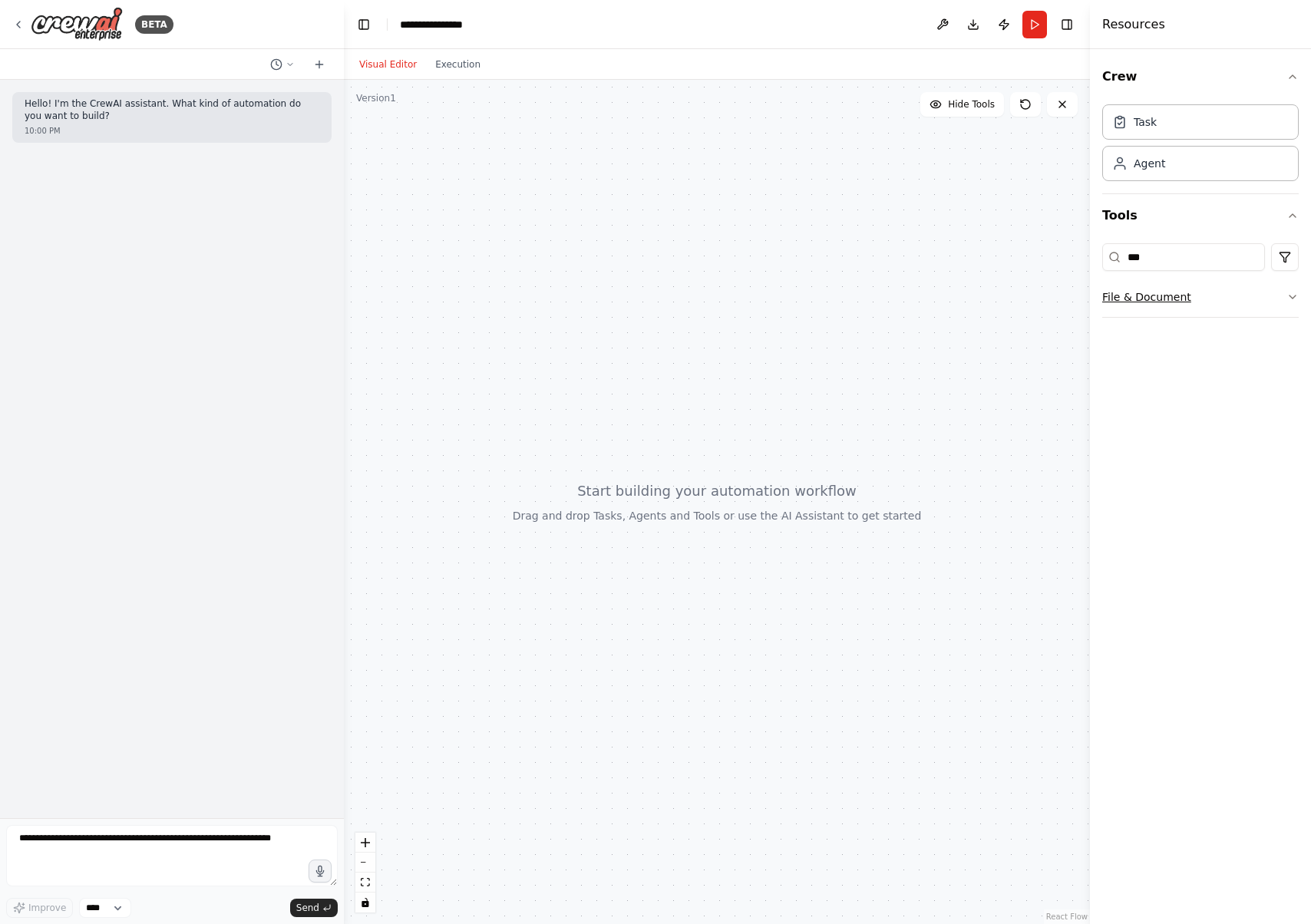
click at [1247, 299] on button "File & Document" at bounding box center [1200, 297] width 196 height 40
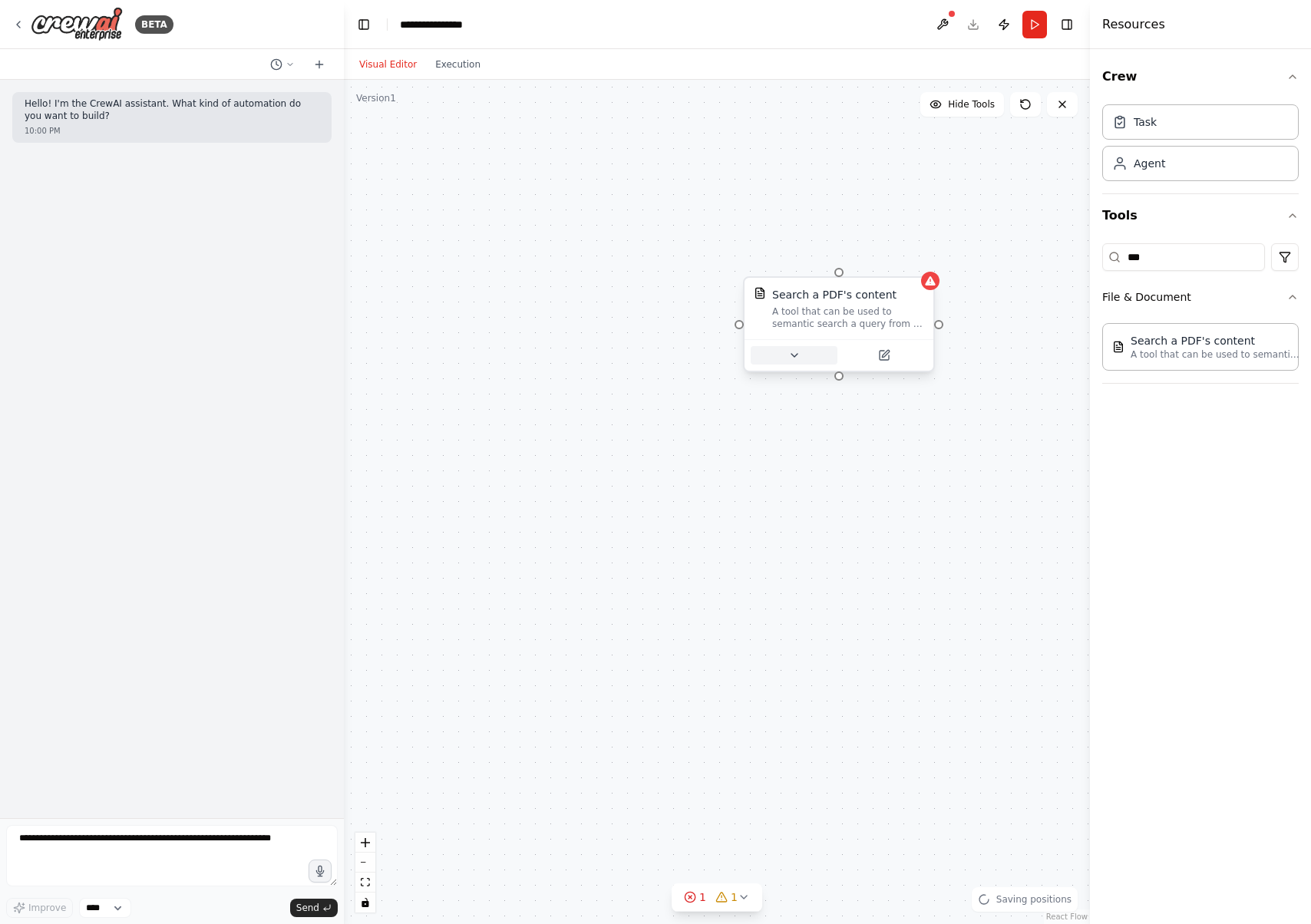
click at [802, 353] on button at bounding box center [794, 355] width 87 height 18
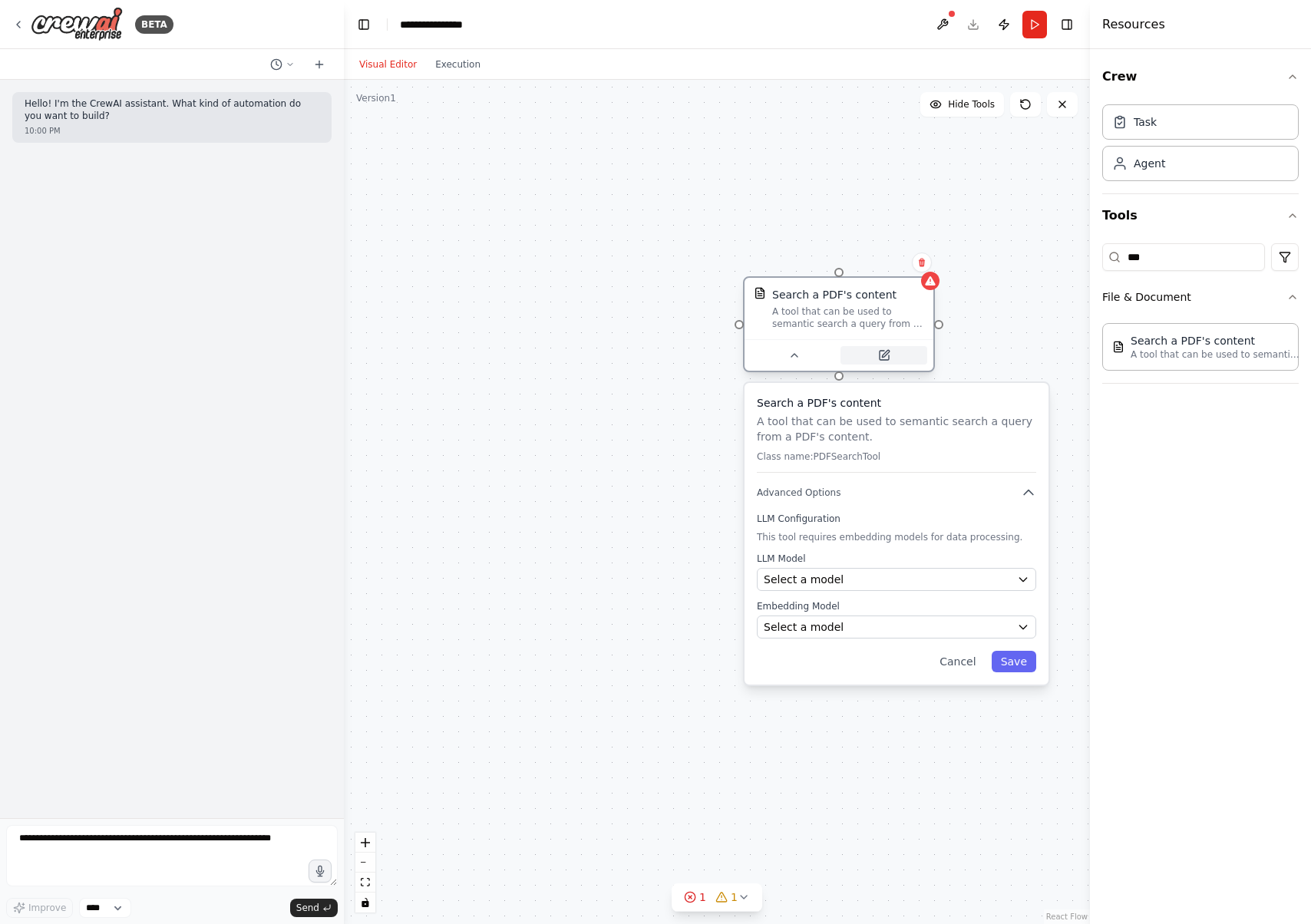
click at [891, 356] on button at bounding box center [884, 355] width 87 height 18
click at [974, 660] on button "Cancel" at bounding box center [958, 662] width 54 height 22
click at [957, 653] on button "Cancel" at bounding box center [958, 662] width 54 height 22
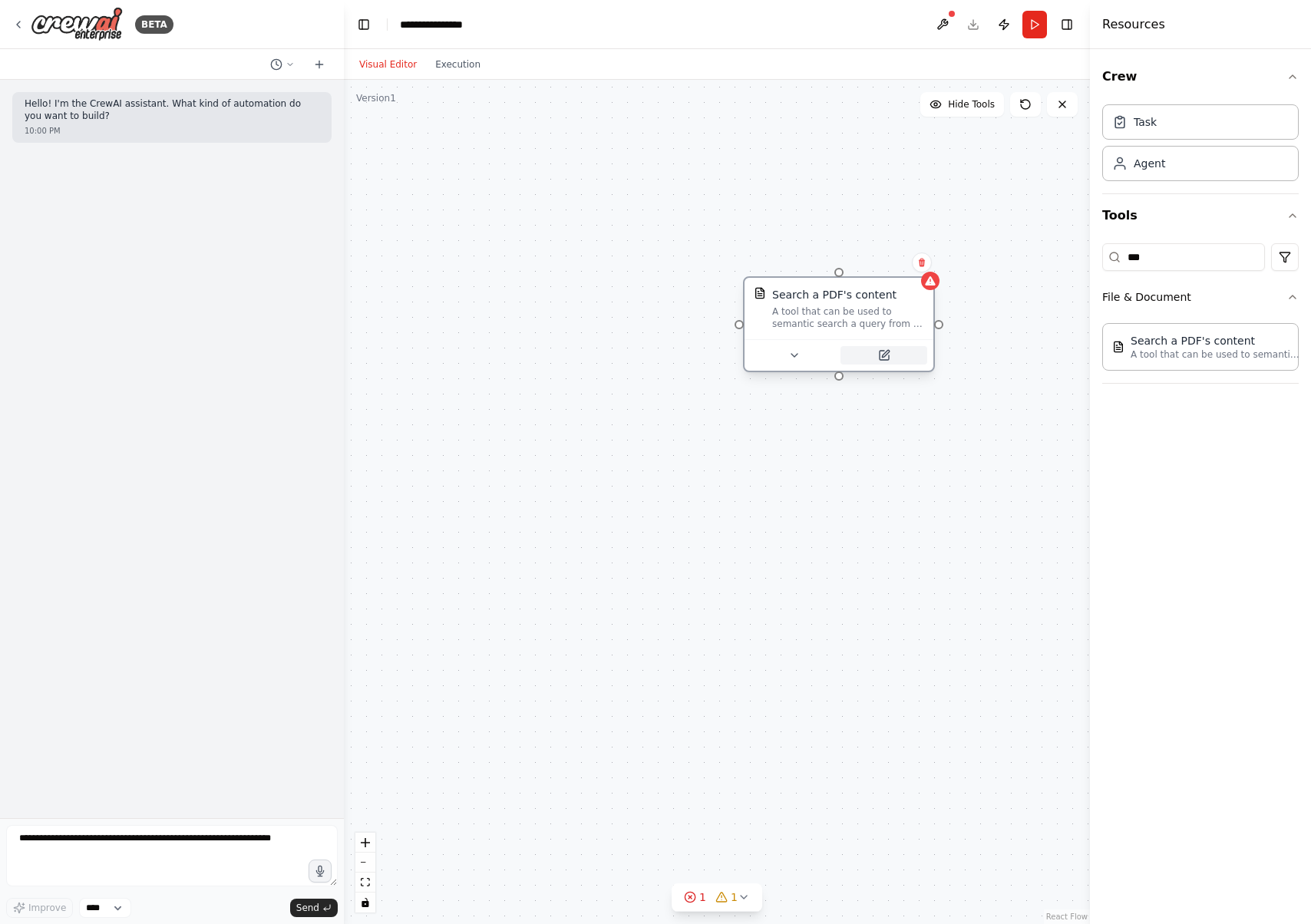
click at [884, 356] on icon at bounding box center [885, 354] width 7 height 7
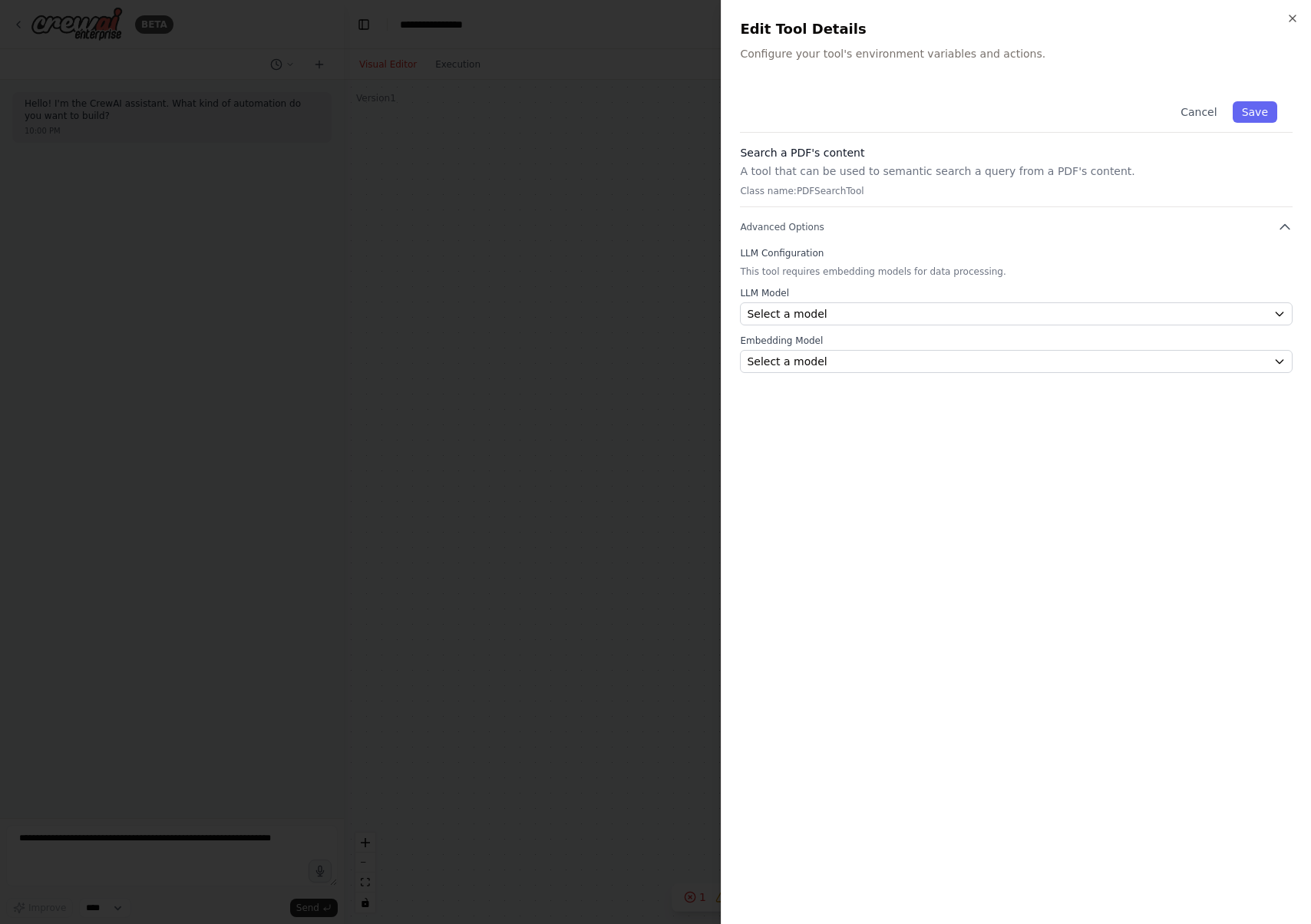
drag, startPoint x: 810, startPoint y: 173, endPoint x: 807, endPoint y: 185, distance: 12.4
click at [810, 173] on p "A tool that can be used to semantic search a query from a PDF's content." at bounding box center [1016, 171] width 552 height 15
drag, startPoint x: 808, startPoint y: 188, endPoint x: 804, endPoint y: 203, distance: 15.5
click at [808, 188] on p "Class name: PDFSearchTool" at bounding box center [1016, 191] width 552 height 13
click at [803, 229] on span "Advanced Options" at bounding box center [781, 227] width 83 height 13
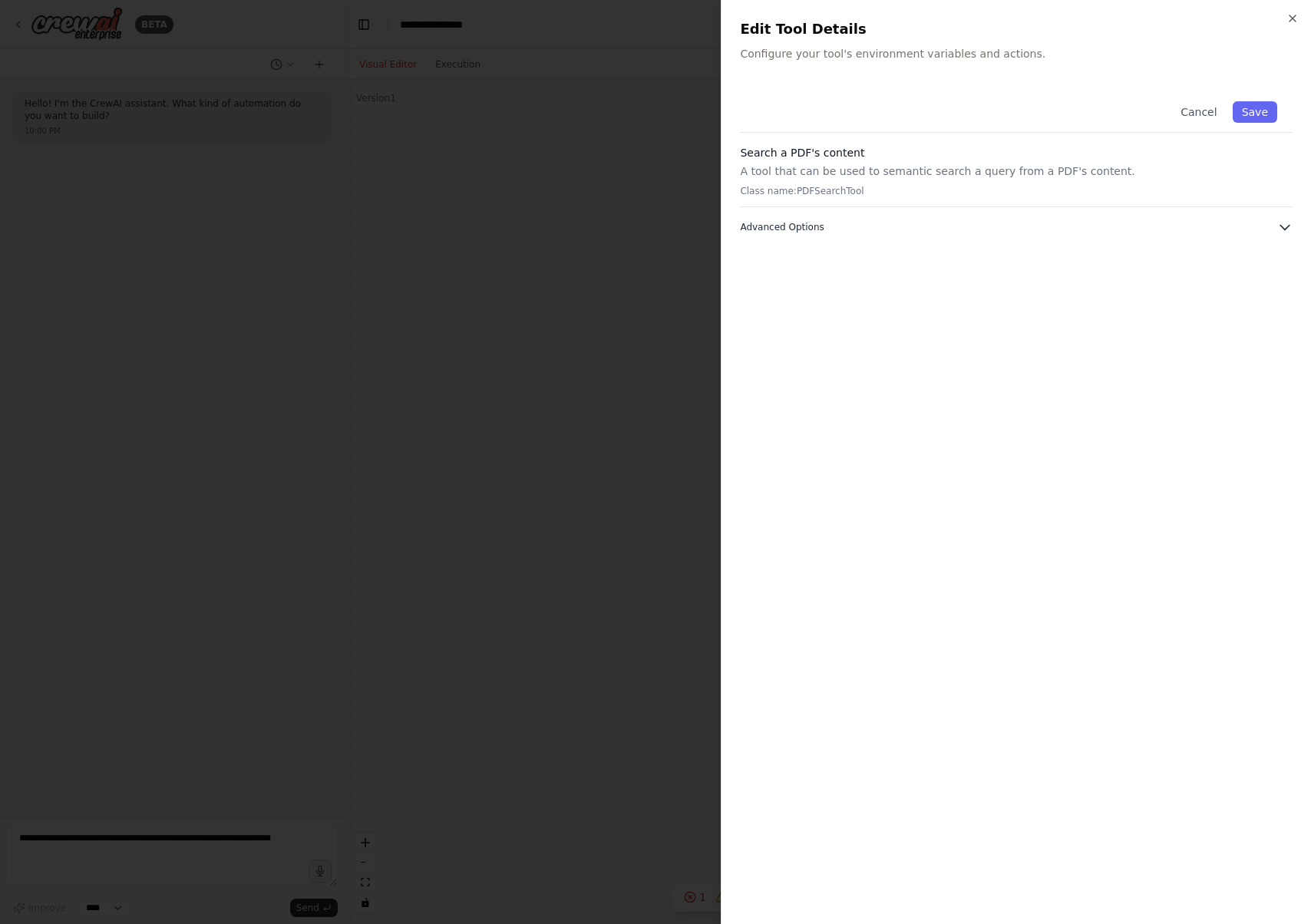
click at [803, 229] on span "Advanced Options" at bounding box center [781, 227] width 83 height 13
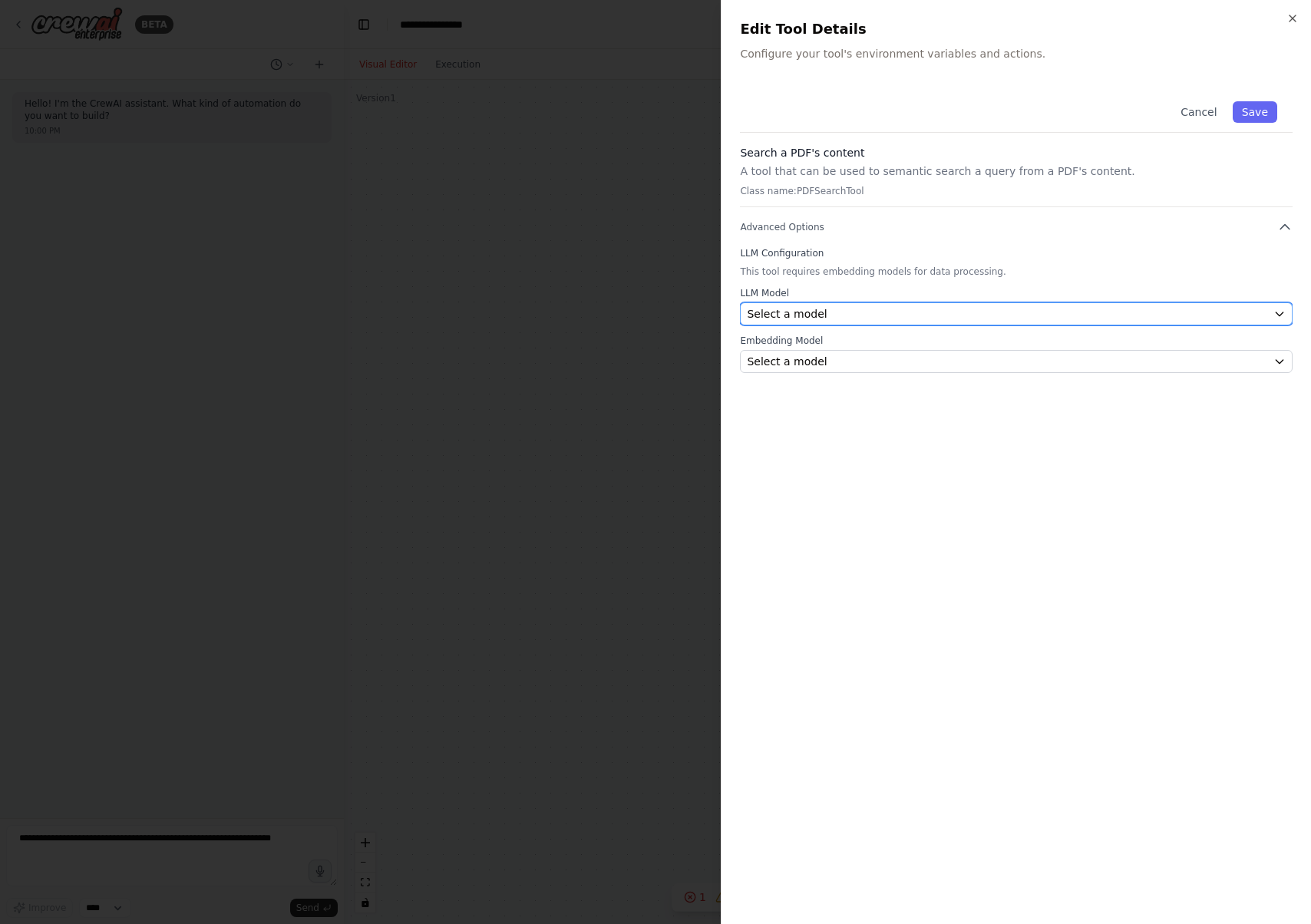
click at [900, 309] on div "Select a model" at bounding box center [1007, 313] width 521 height 15
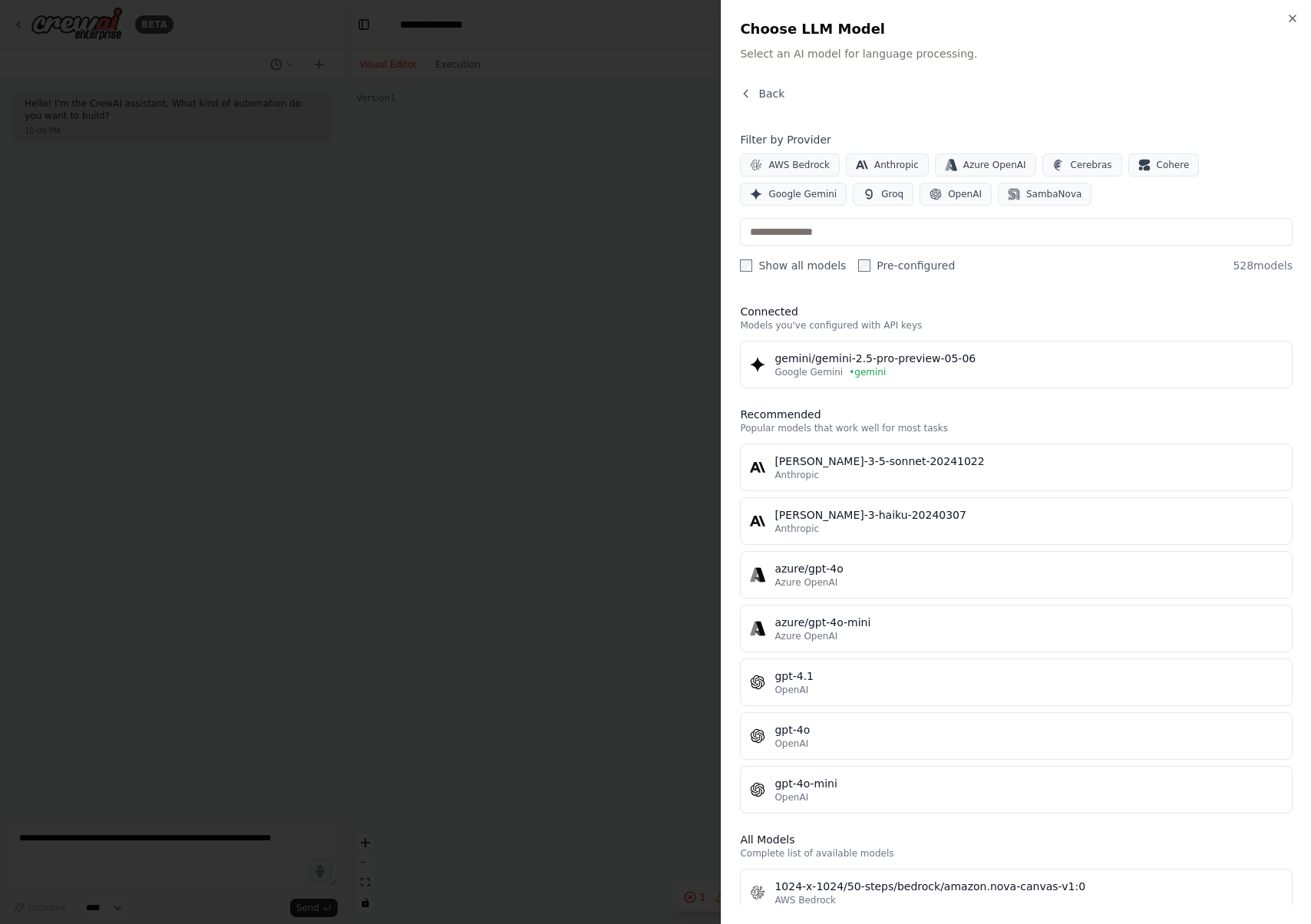
click at [863, 359] on div "gemini/gemini-2.5-pro-preview-05-06" at bounding box center [1028, 357] width 508 height 15
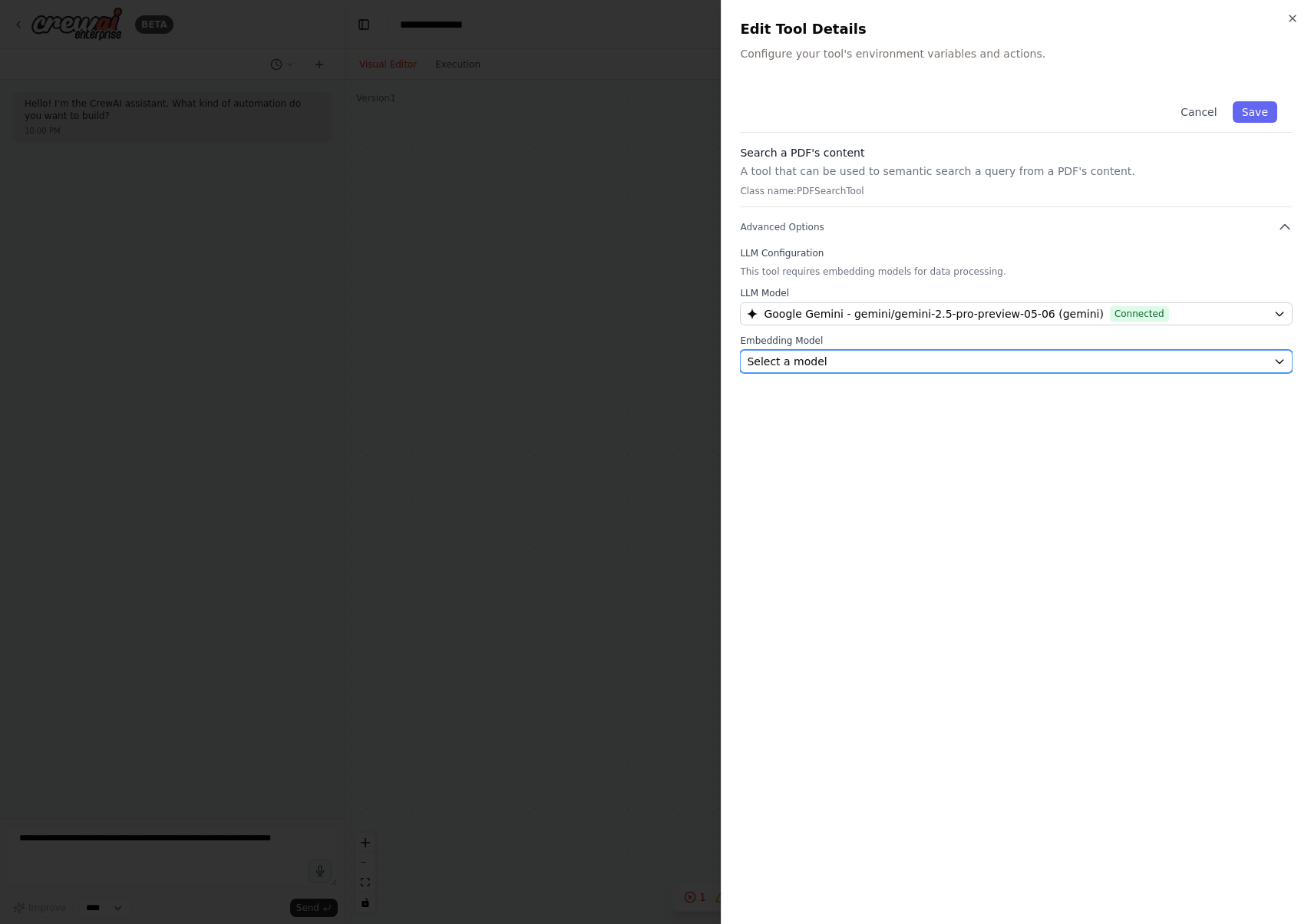
click at [982, 368] on div "Select a model" at bounding box center [1007, 361] width 521 height 15
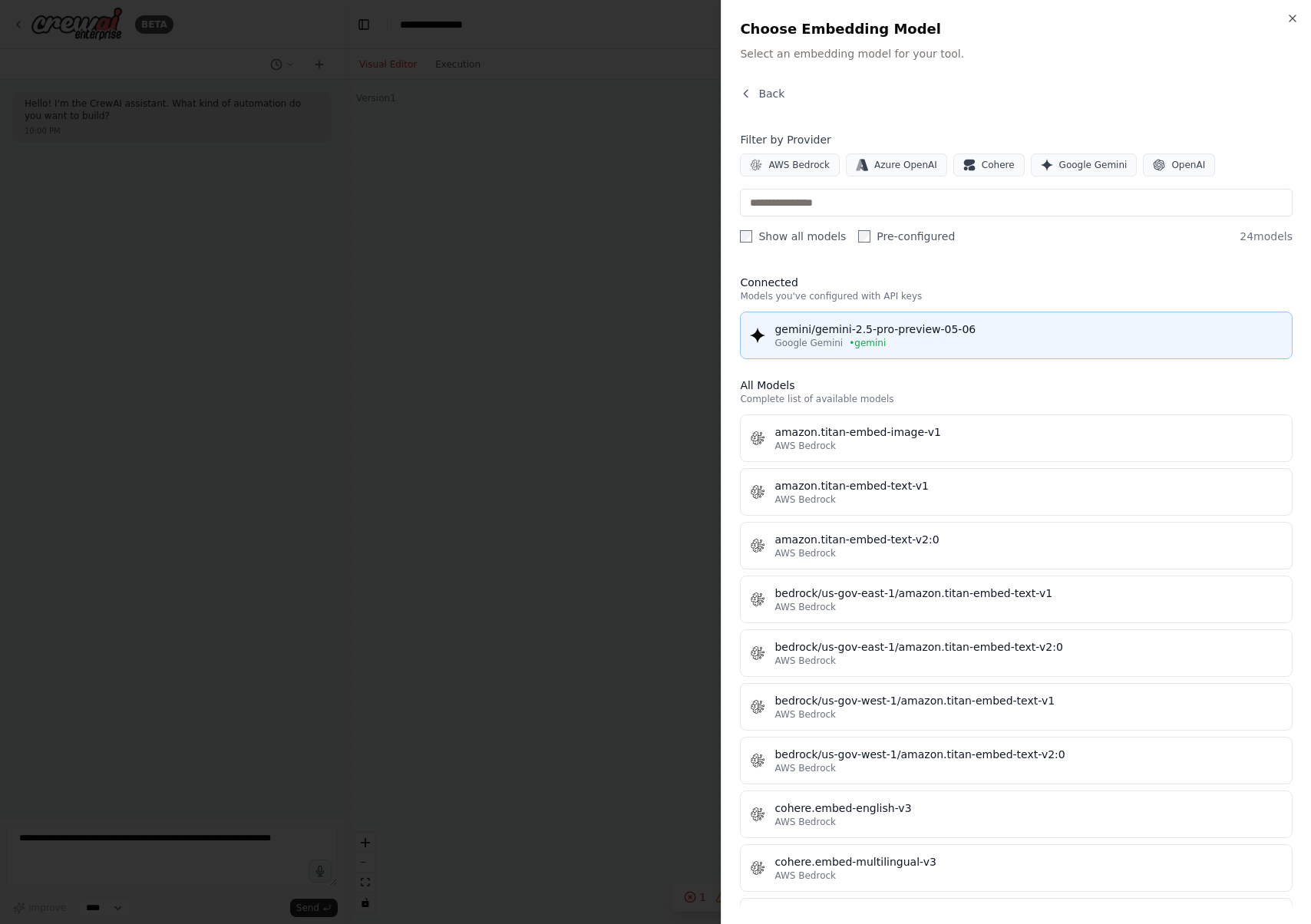
click at [923, 338] on div "Google Gemini • gemini" at bounding box center [1028, 343] width 508 height 13
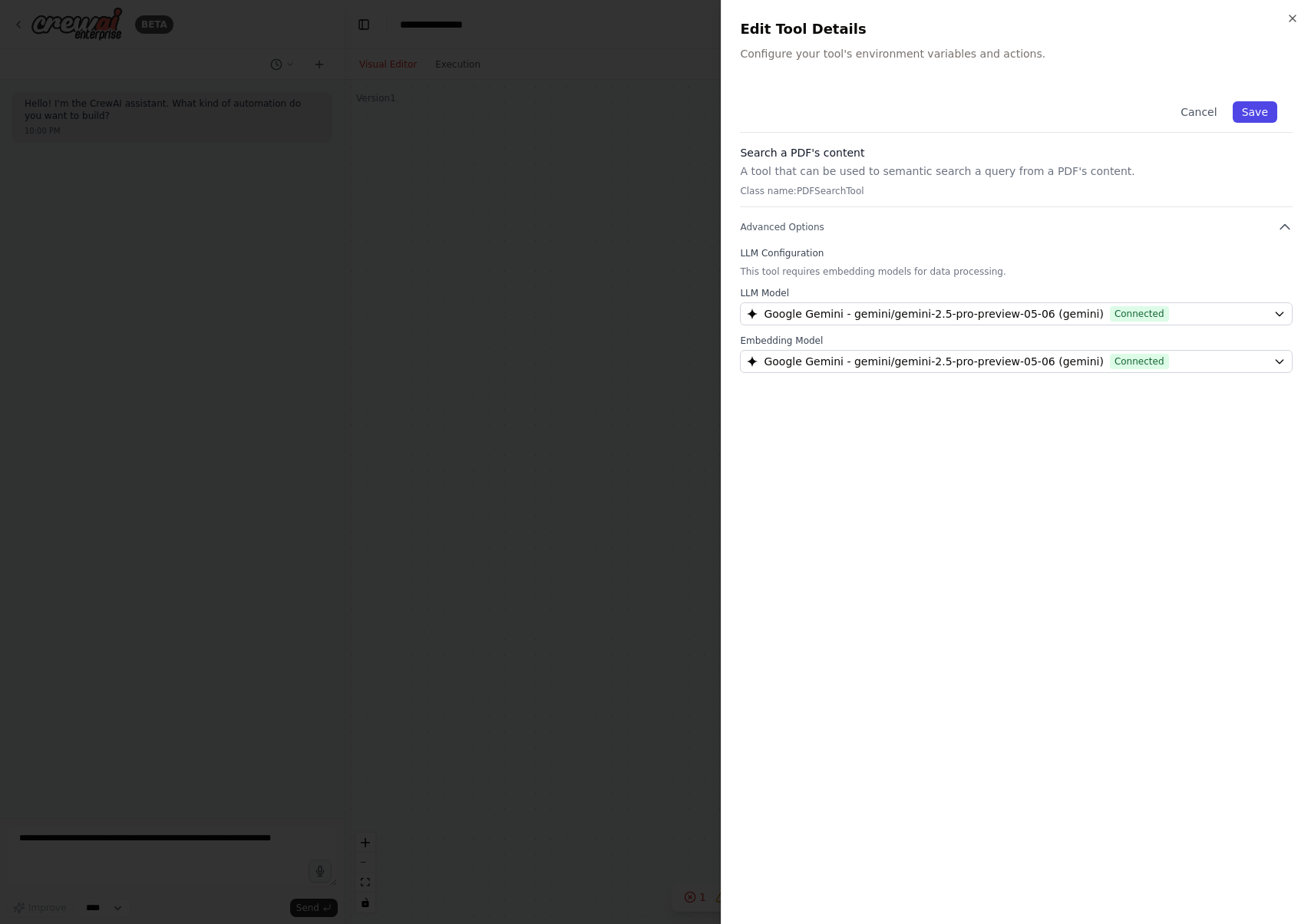
click at [1246, 117] on button "Save" at bounding box center [1255, 112] width 44 height 22
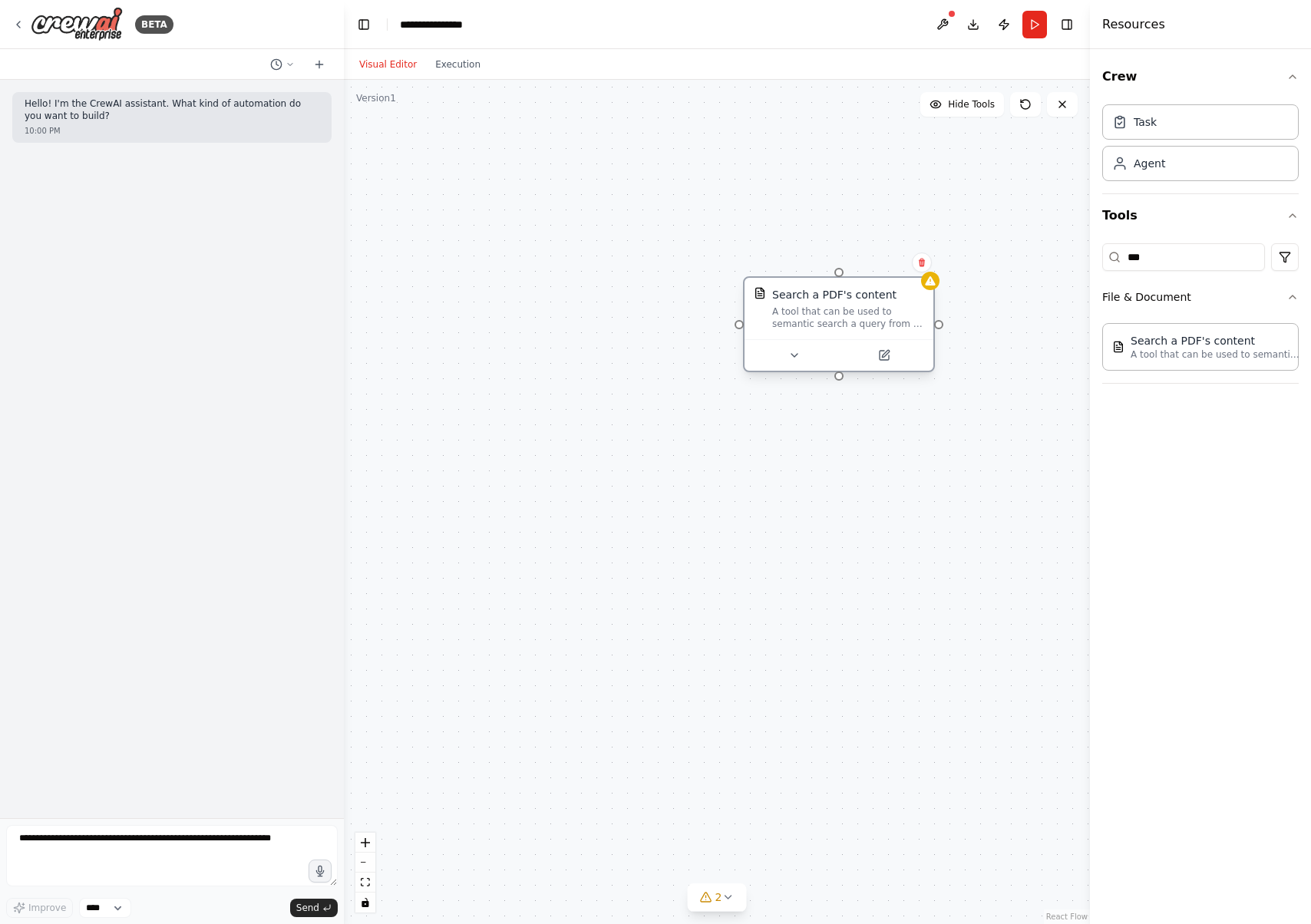
click at [819, 314] on div "A tool that can be used to semantic search a query from a PDF's content." at bounding box center [848, 317] width 152 height 24
click at [1213, 260] on input "***" at bounding box center [1183, 257] width 163 height 28
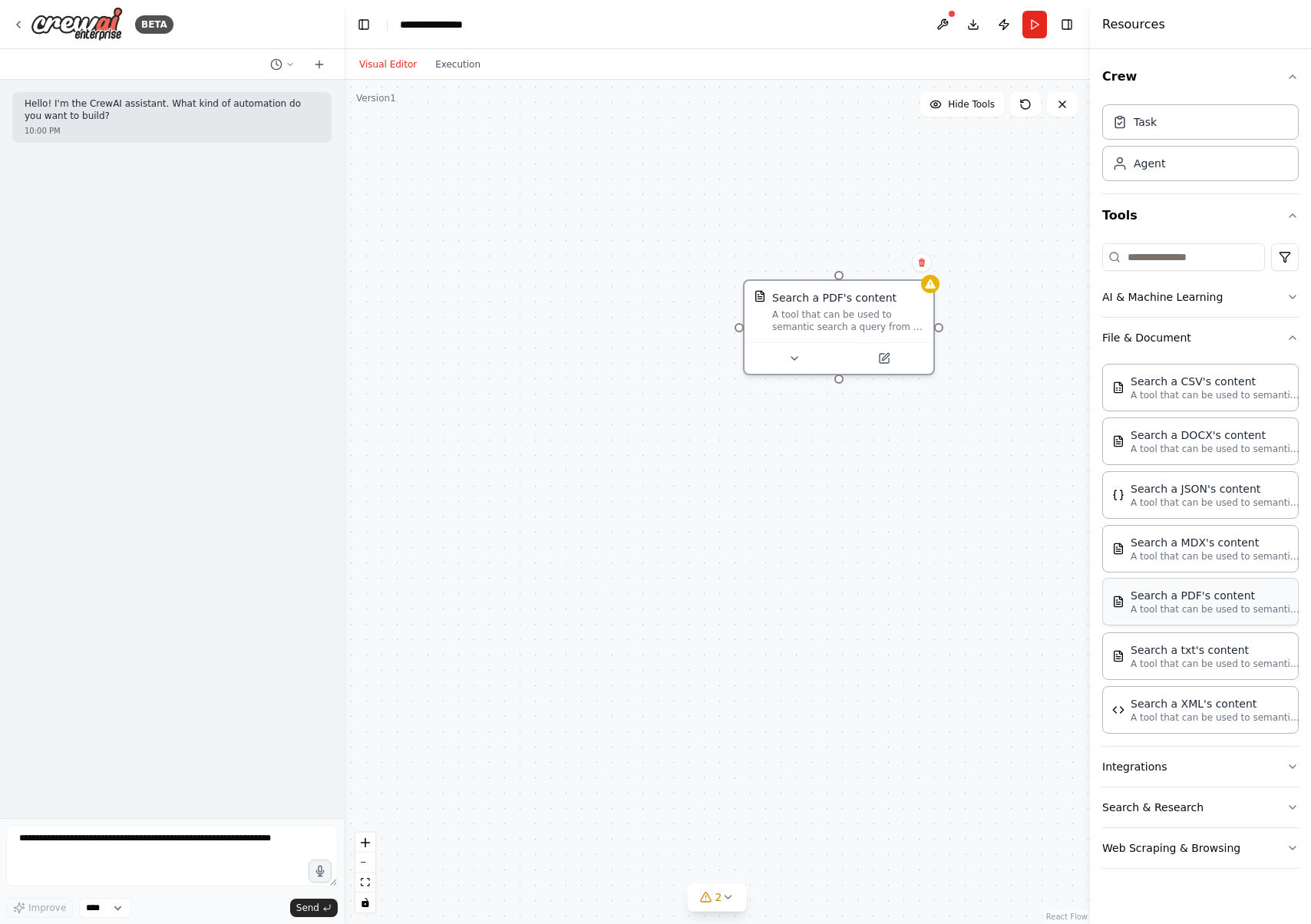
click at [1197, 606] on p "A tool that can be used to semantic search a query from a PDF's content." at bounding box center [1215, 609] width 169 height 13
click at [1211, 250] on input at bounding box center [1183, 257] width 163 height 28
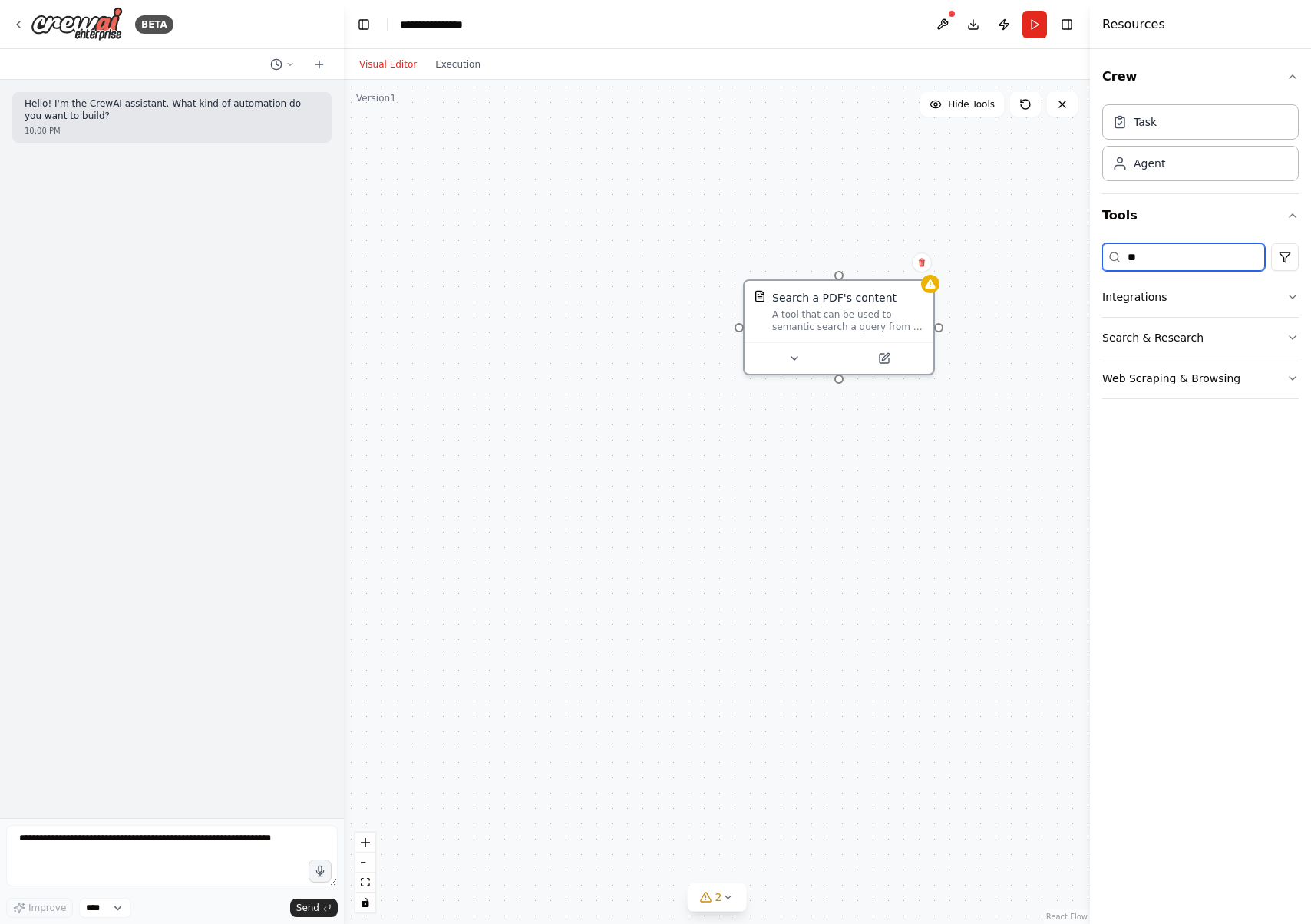
type input "*"
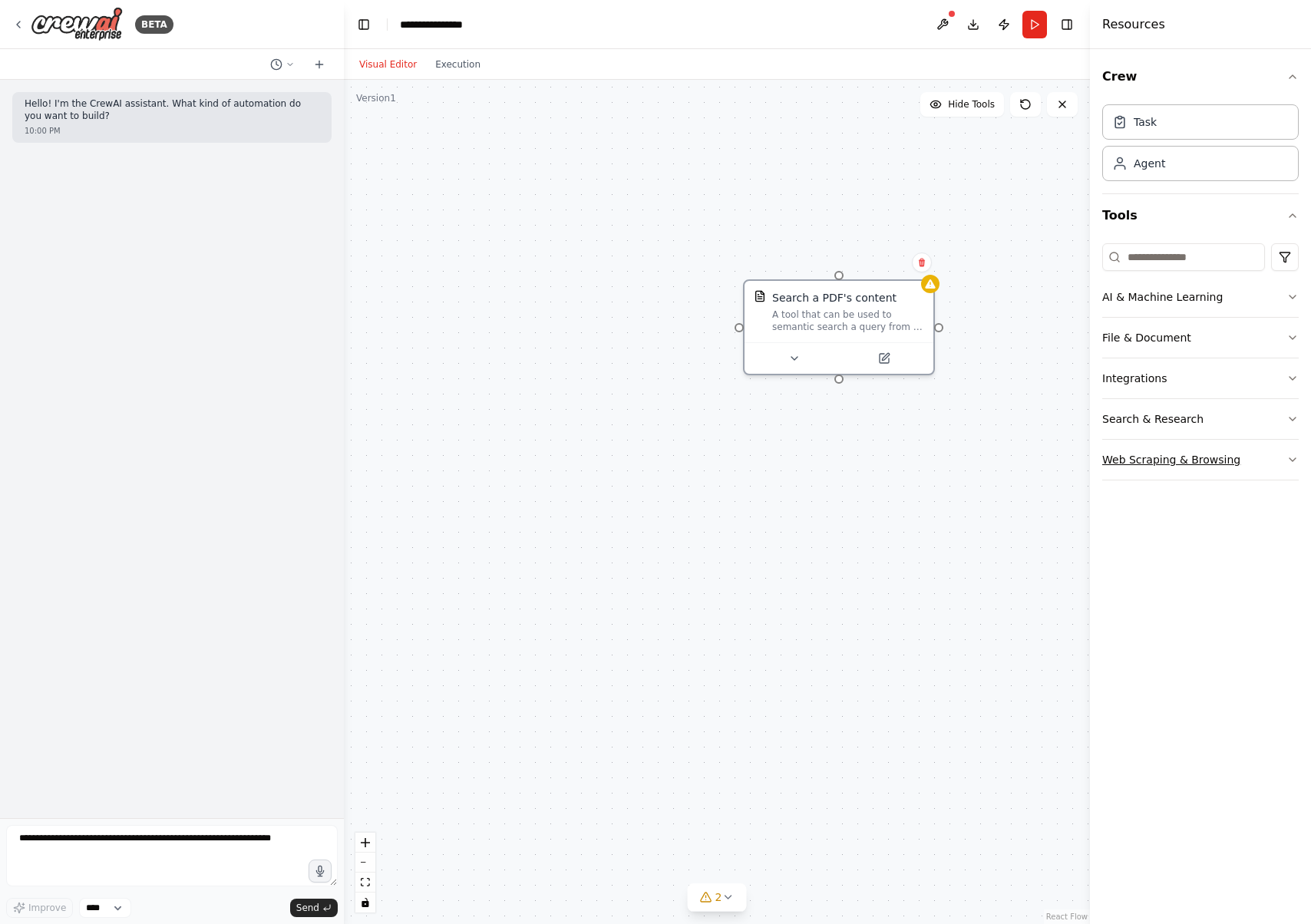
click at [1273, 457] on button "Web Scraping & Browsing" at bounding box center [1200, 460] width 196 height 40
